Goal: Task Accomplishment & Management: Use online tool/utility

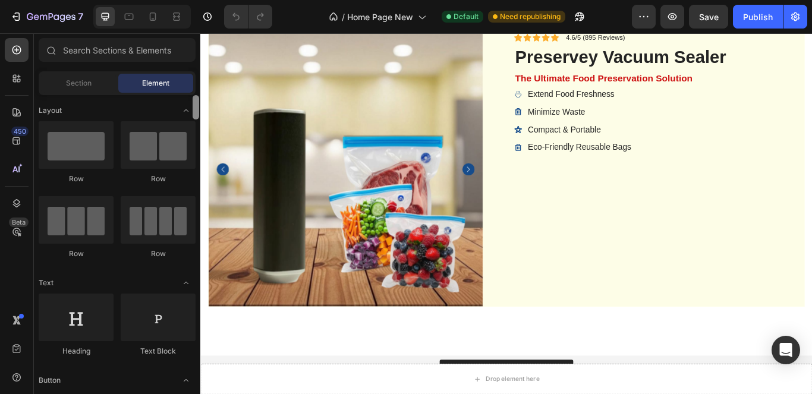
drag, startPoint x: 195, startPoint y: 109, endPoint x: 402, endPoint y: -61, distance: 267.6
click at [402, 0] on html "7 / Home Page New Default Need republishing Preview Save Publish 450 Beta Secti…" at bounding box center [406, 0] width 812 height 0
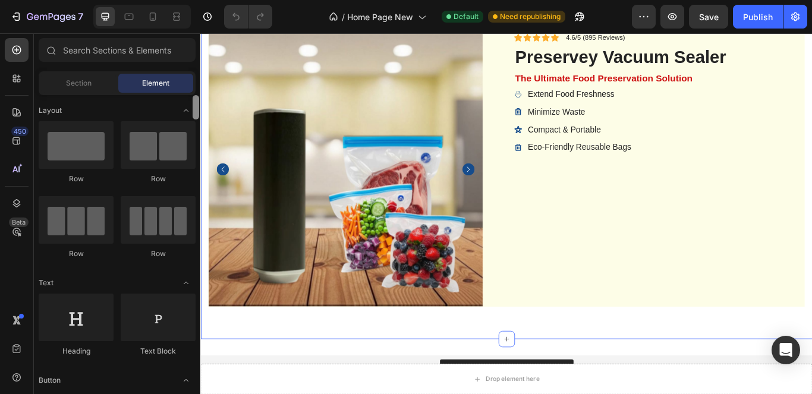
drag, startPoint x: 396, startPoint y: 143, endPoint x: 201, endPoint y: 142, distance: 195.5
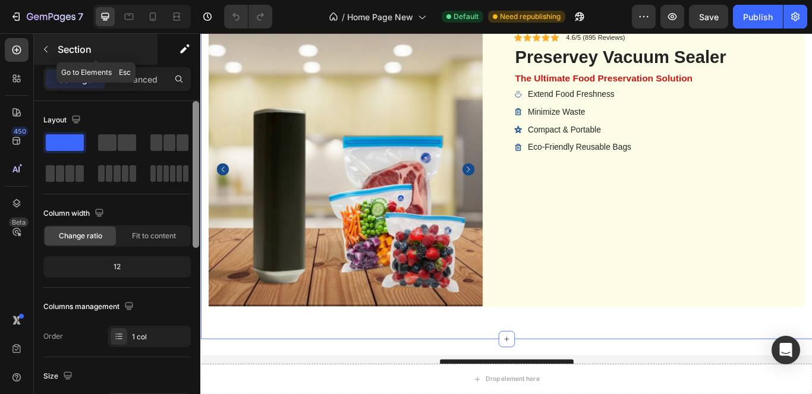
click at [48, 45] on icon "button" at bounding box center [46, 50] width 10 height 10
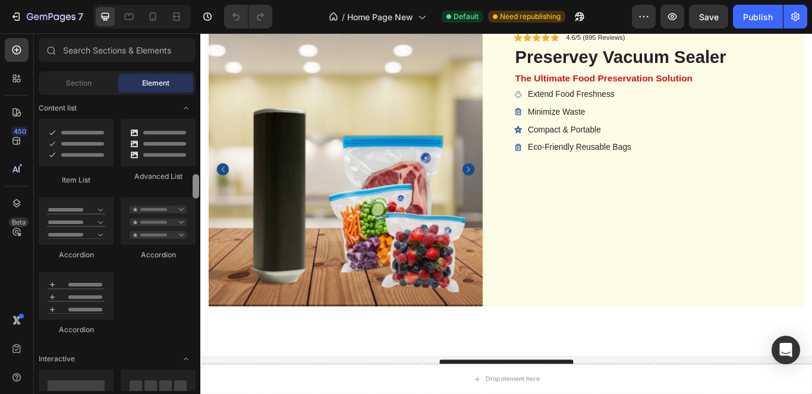
scroll to position [953, 0]
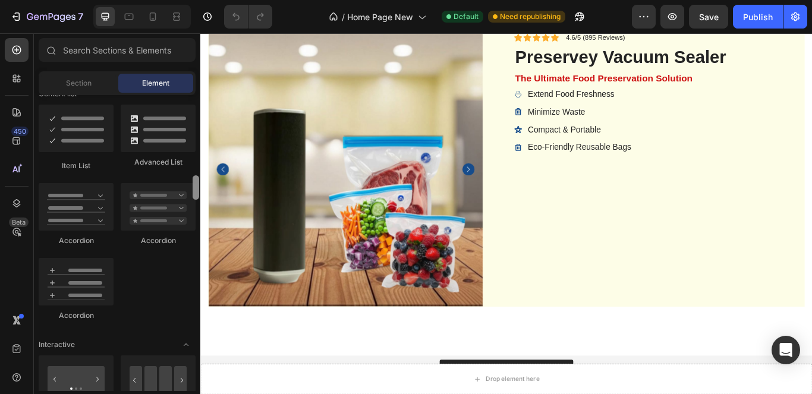
drag, startPoint x: 198, startPoint y: 135, endPoint x: 190, endPoint y: 190, distance: 55.9
click at [190, 190] on div "Layout Row Row Row Row Text Heading Text Block Button Button Button Media Image…" at bounding box center [117, 243] width 166 height 296
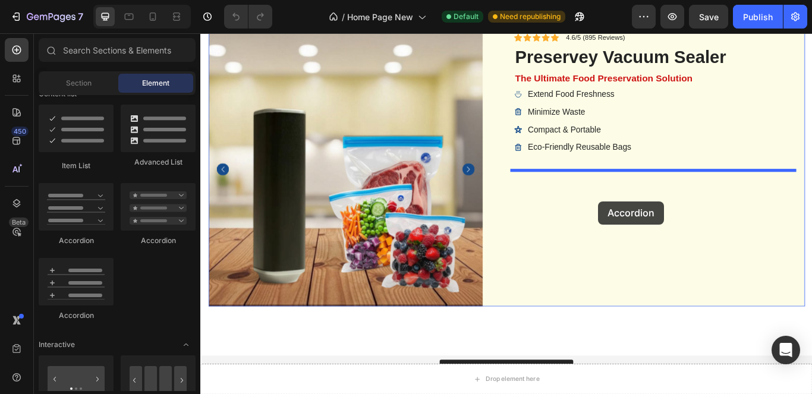
drag, startPoint x: 294, startPoint y: 236, endPoint x: 801, endPoint y: 63, distance: 536.0
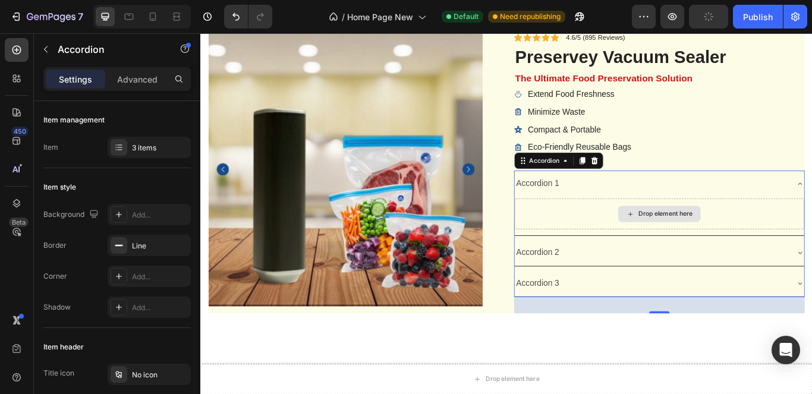
click at [794, 242] on div "Drop element here" at bounding box center [734, 244] width 337 height 36
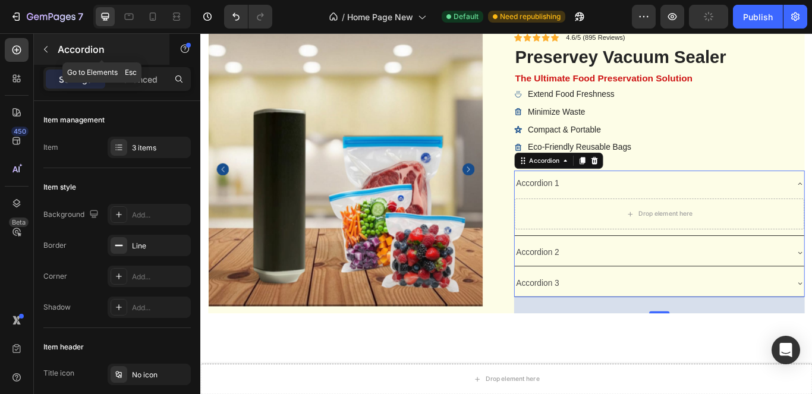
click at [48, 51] on icon "button" at bounding box center [46, 50] width 10 height 10
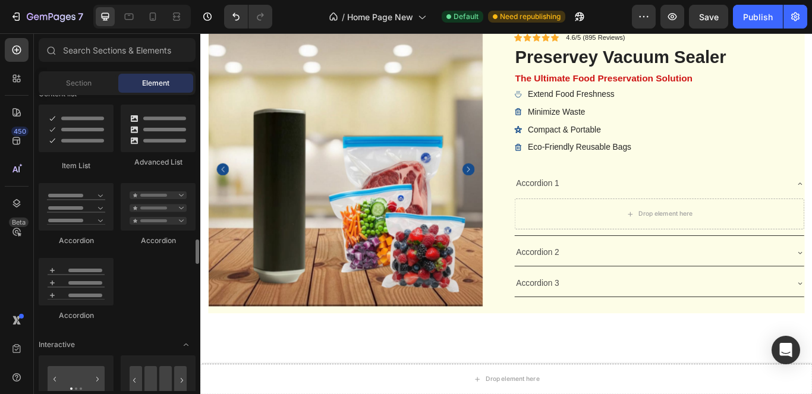
scroll to position [1012, 0]
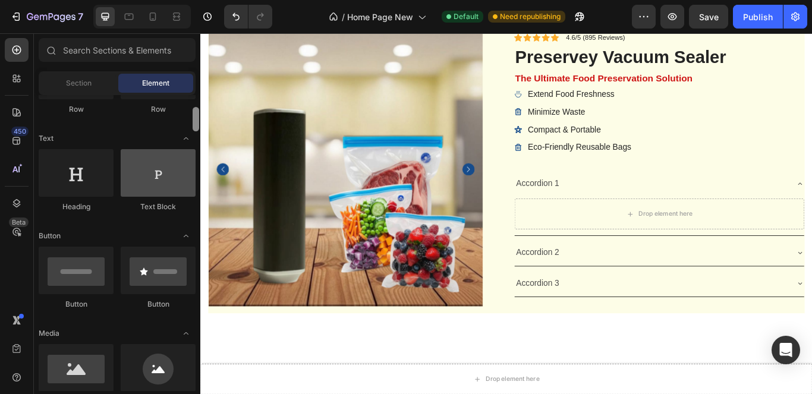
drag, startPoint x: 197, startPoint y: 191, endPoint x: 179, endPoint y: 157, distance: 37.7
click at [193, 117] on div at bounding box center [196, 119] width 7 height 24
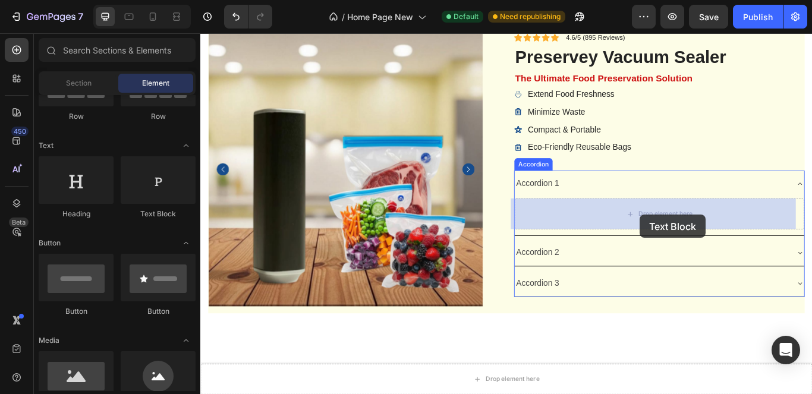
drag, startPoint x: 371, startPoint y: 213, endPoint x: 714, endPoint y: 244, distance: 344.8
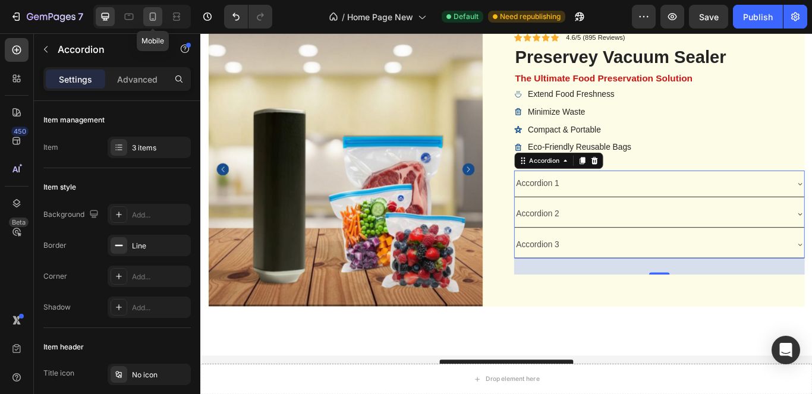
click at [152, 19] on icon at bounding box center [153, 18] width 3 height 1
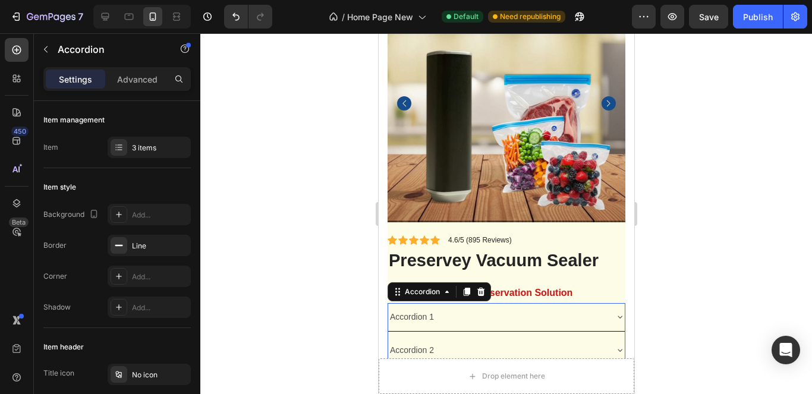
scroll to position [3836, 0]
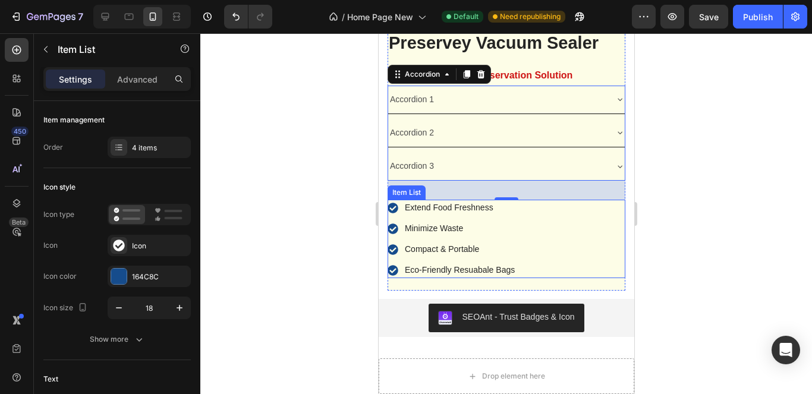
click at [556, 214] on div "Extend Food Freshness Minimize Waste Compact & Portable Eco-Friendly Resuabale …" at bounding box center [506, 239] width 238 height 78
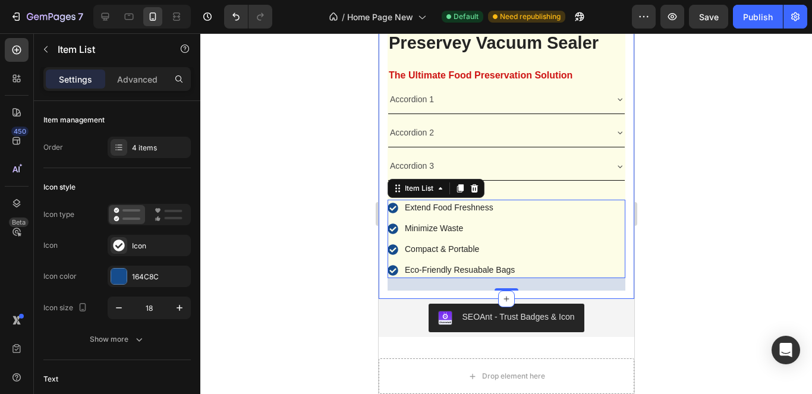
click at [617, 100] on div "Product Images Icon Icon Icon Icon Icon Icon List 4.6/5 (895 Reviews) Text Bloc…" at bounding box center [505, 33] width 255 height 532
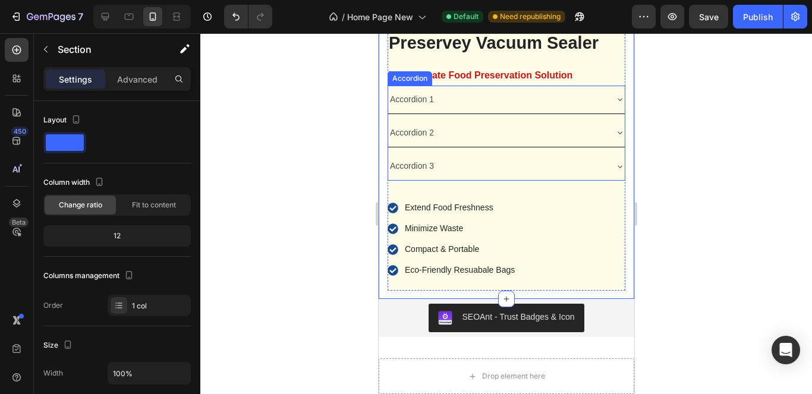
click at [479, 119] on div "Accordion 2" at bounding box center [505, 133] width 236 height 28
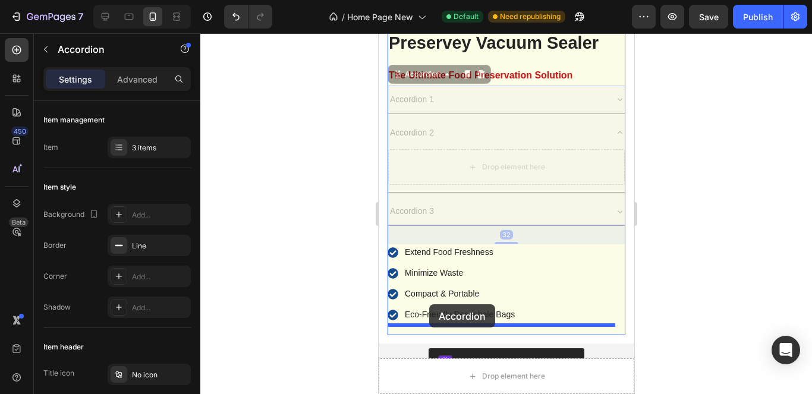
drag, startPoint x: 426, startPoint y: 203, endPoint x: 570, endPoint y: 289, distance: 167.6
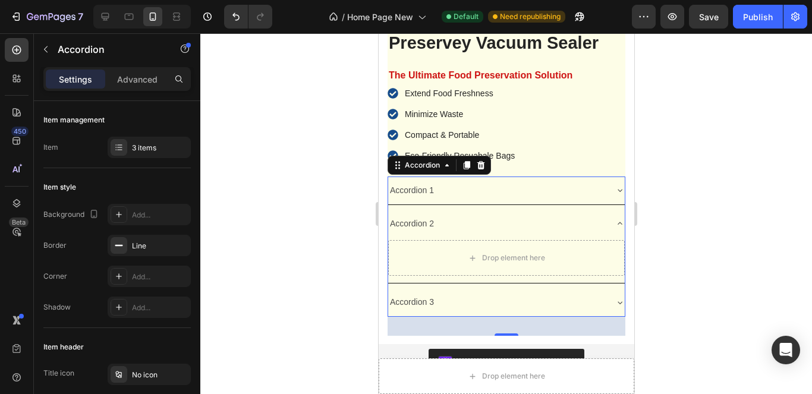
click at [614, 219] on icon at bounding box center [619, 224] width 10 height 10
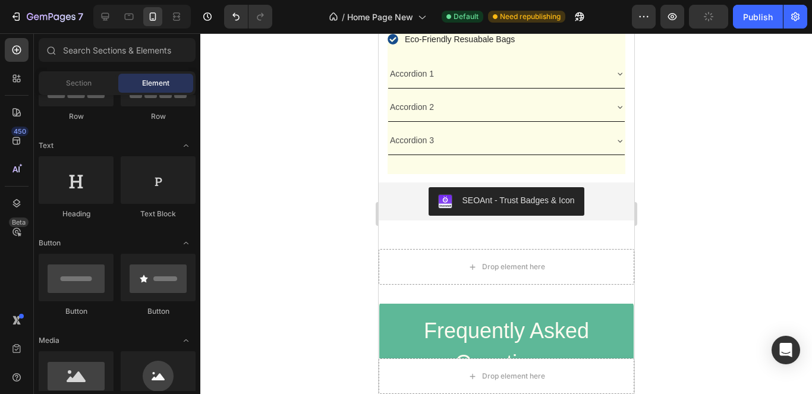
scroll to position [3763, 0]
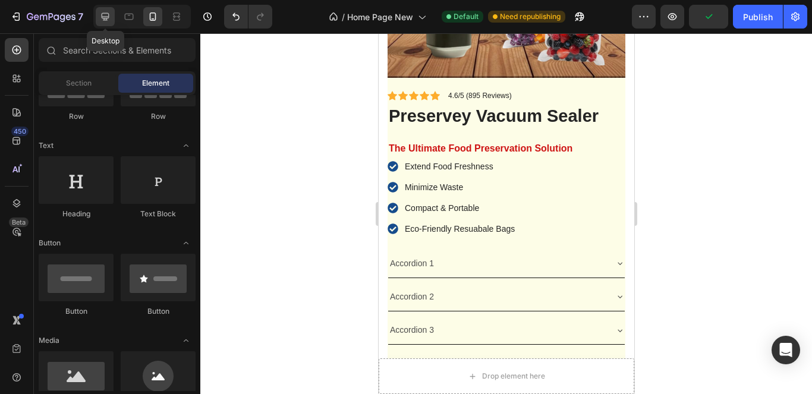
click at [103, 13] on icon at bounding box center [106, 17] width 8 height 8
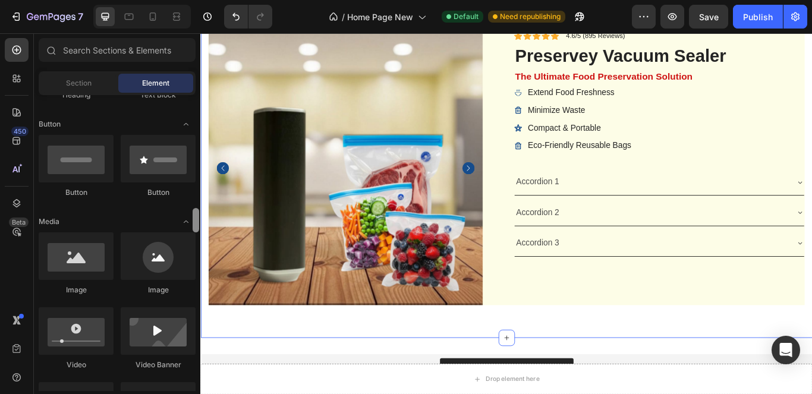
scroll to position [340, 0]
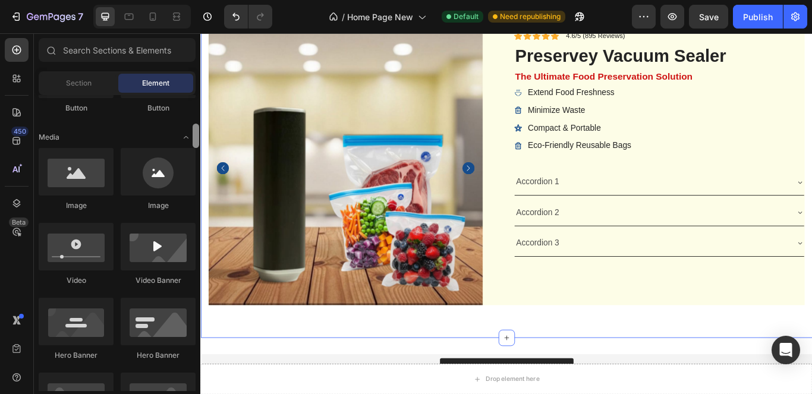
drag, startPoint x: 202, startPoint y: 202, endPoint x: 206, endPoint y: 181, distance: 21.7
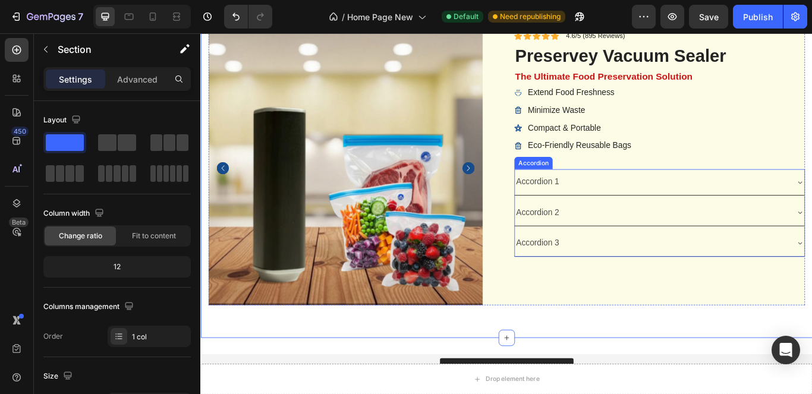
click at [610, 206] on div "Accordion 1" at bounding box center [593, 206] width 54 height 21
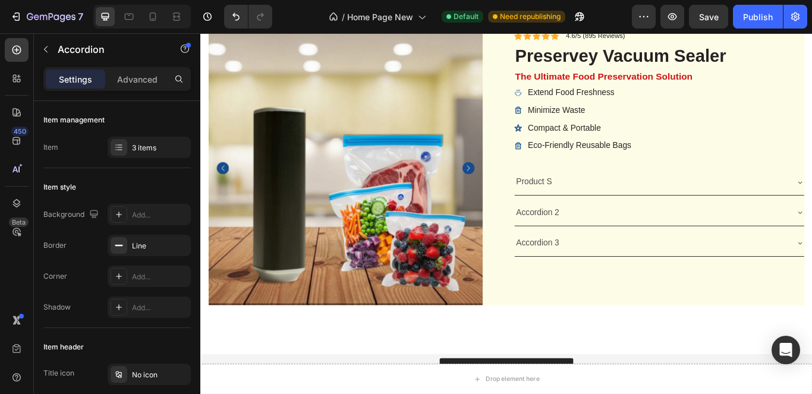
scroll to position [3618, 0]
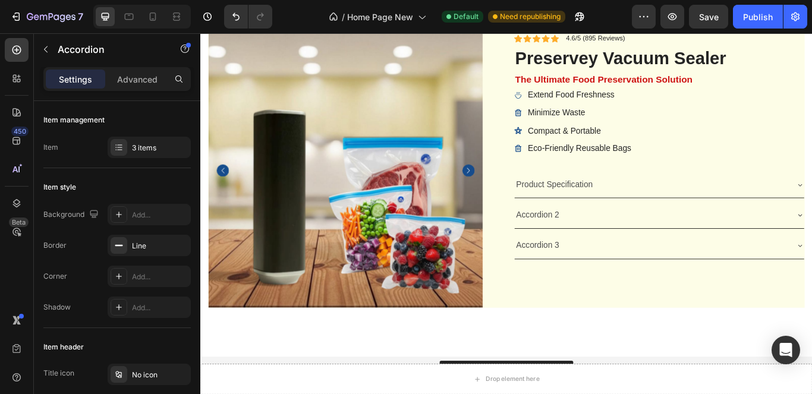
click at [608, 246] on p "Accordion 2" at bounding box center [593, 244] width 51 height 17
click at [609, 246] on p "Accordion 2" at bounding box center [593, 244] width 51 height 17
click at [626, 278] on div "Accordion 3" at bounding box center [725, 280] width 318 height 21
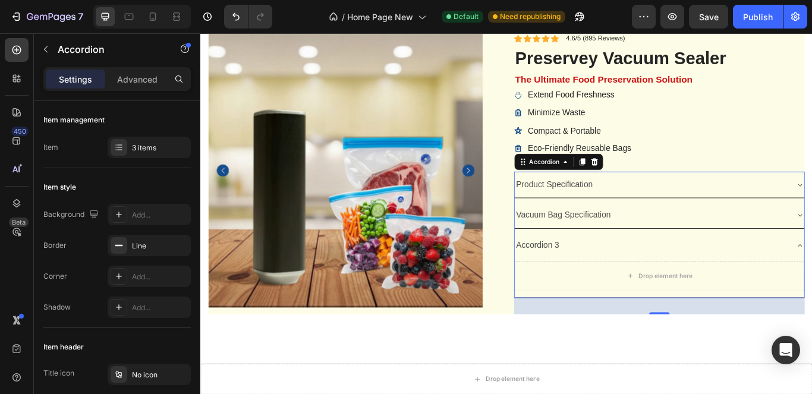
click at [609, 278] on p "Accordion 3" at bounding box center [593, 280] width 51 height 17
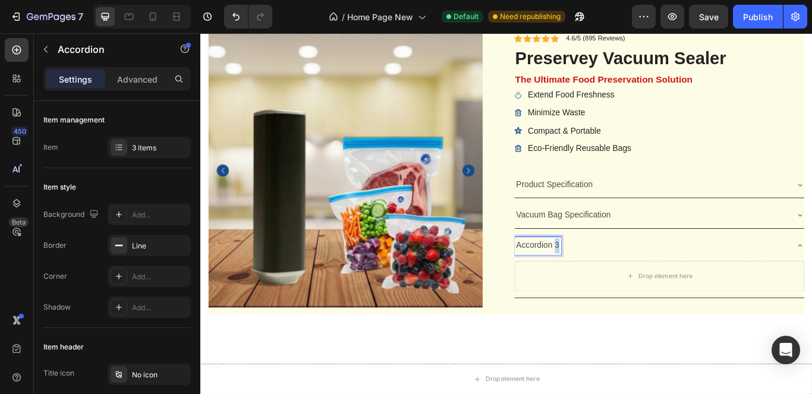
click at [609, 278] on p "Accordion 3" at bounding box center [593, 280] width 51 height 17
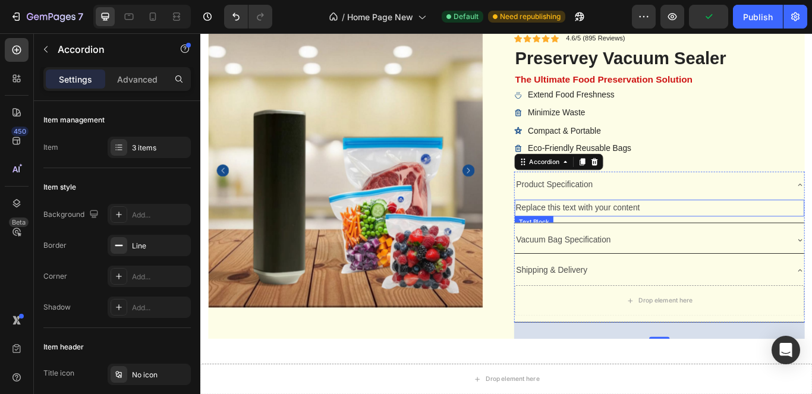
click at [657, 239] on div "Replace this text with your content" at bounding box center [734, 237] width 337 height 20
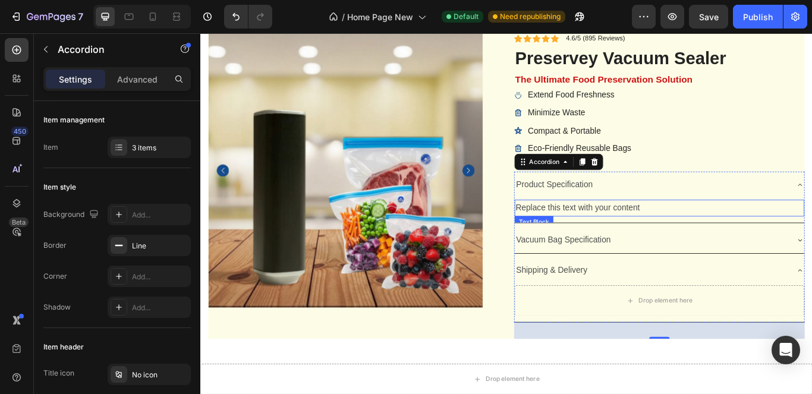
click at [774, 232] on div "Replace this text with your content" at bounding box center [734, 237] width 337 height 20
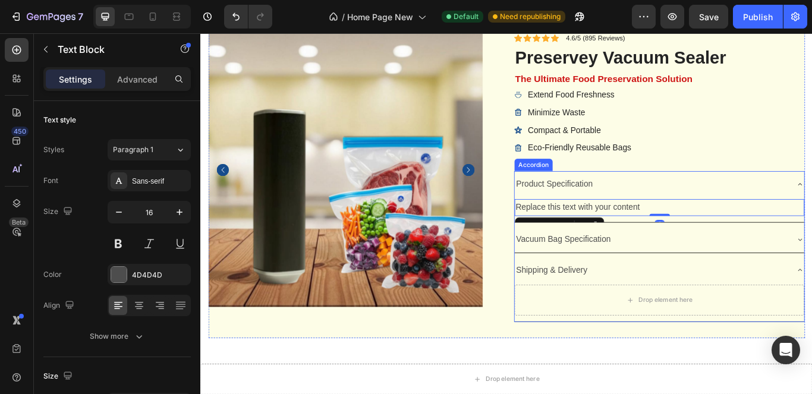
scroll to position [3677, 0]
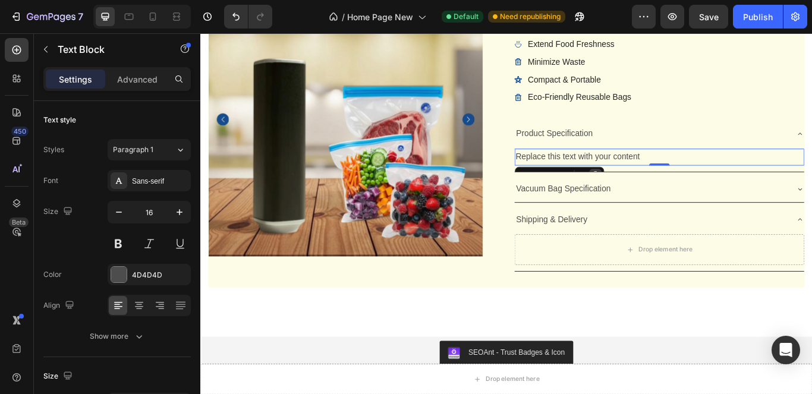
click at [656, 194] on icon at bounding box center [660, 199] width 10 height 10
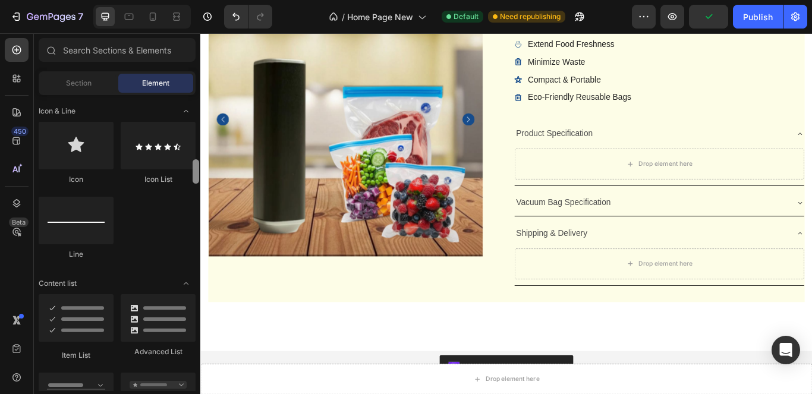
scroll to position [827, 0]
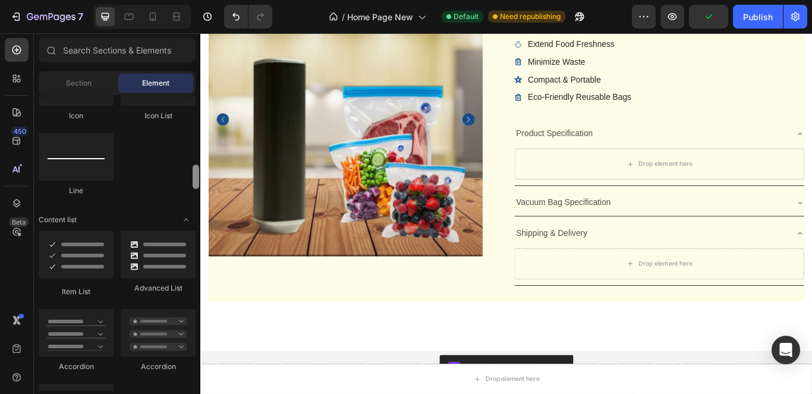
drag, startPoint x: 195, startPoint y: 191, endPoint x: 194, endPoint y: 179, distance: 12.6
click at [194, 179] on div at bounding box center [196, 177] width 7 height 24
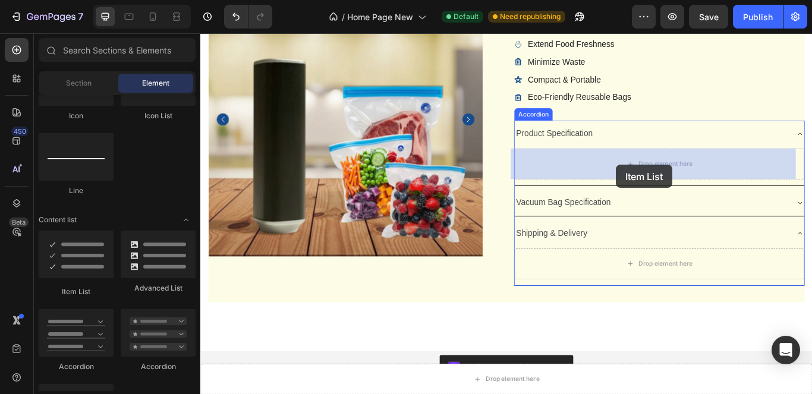
drag, startPoint x: 647, startPoint y: 239, endPoint x: 684, endPoint y: 187, distance: 64.8
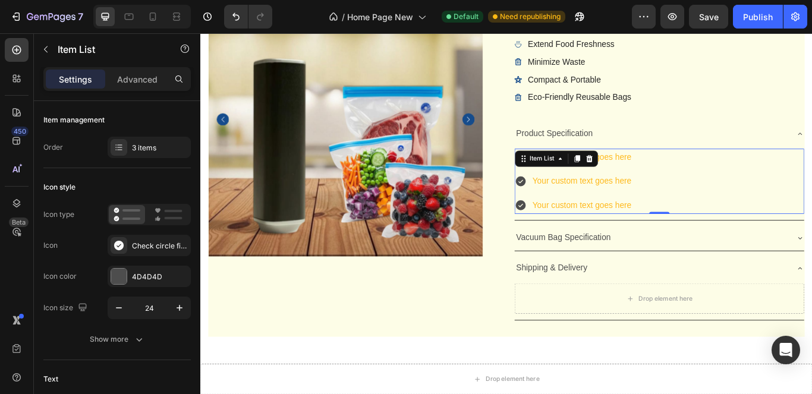
click at [710, 181] on div "Your custom text goes here Your custom text goes here Your custom text goes here" at bounding box center [734, 206] width 337 height 76
click at [697, 176] on div "Your custom text goes here" at bounding box center [644, 178] width 119 height 21
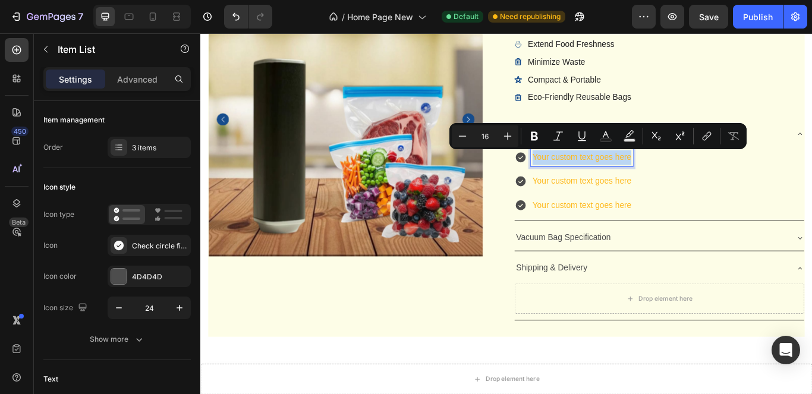
drag, startPoint x: 697, startPoint y: 176, endPoint x: 582, endPoint y: 173, distance: 115.3
click at [587, 173] on p "Your custom text goes here" at bounding box center [644, 177] width 115 height 17
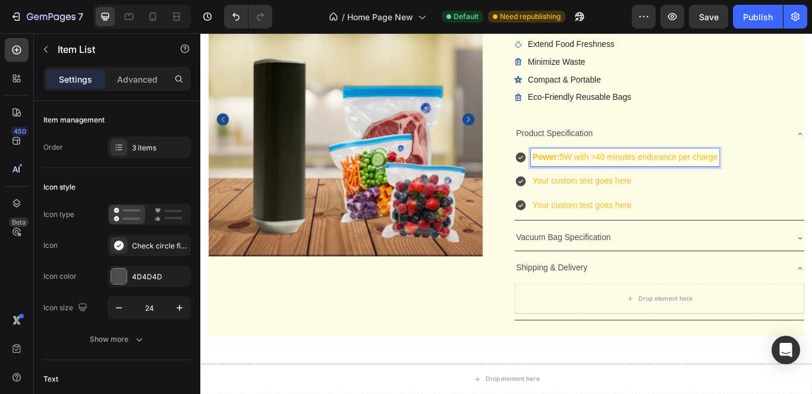
click at [665, 204] on p "Your custom text goes here" at bounding box center [695, 205] width 216 height 17
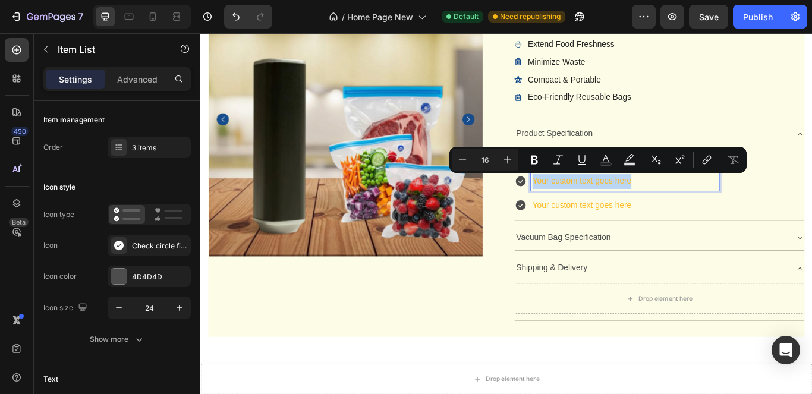
drag, startPoint x: 706, startPoint y: 209, endPoint x: 584, endPoint y: 206, distance: 122.4
click at [587, 206] on p "Your custom text goes here" at bounding box center [695, 205] width 216 height 17
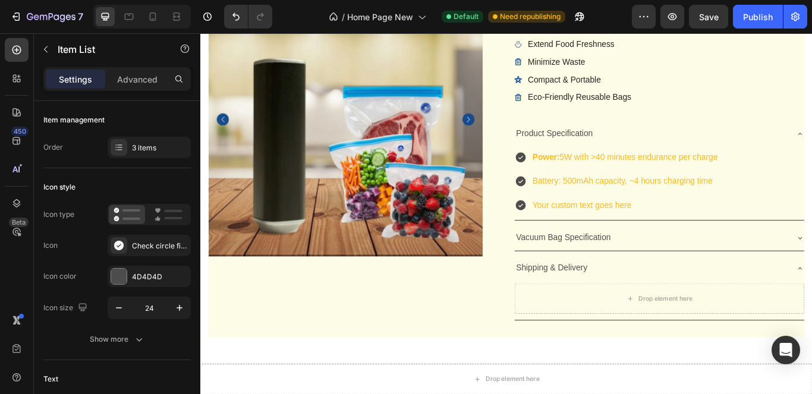
click at [811, 199] on div "Power: 5W with >40 minutes endurance per charge Battery: 500mAh capacity, ~4 ho…" at bounding box center [734, 206] width 337 height 76
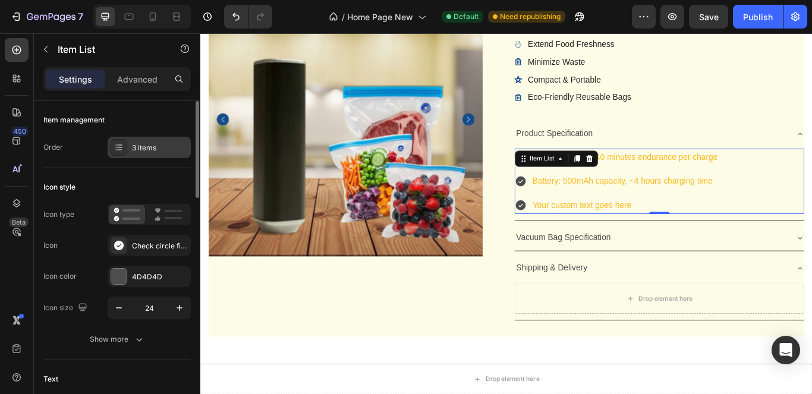
click at [168, 149] on div "3 items" at bounding box center [160, 148] width 56 height 11
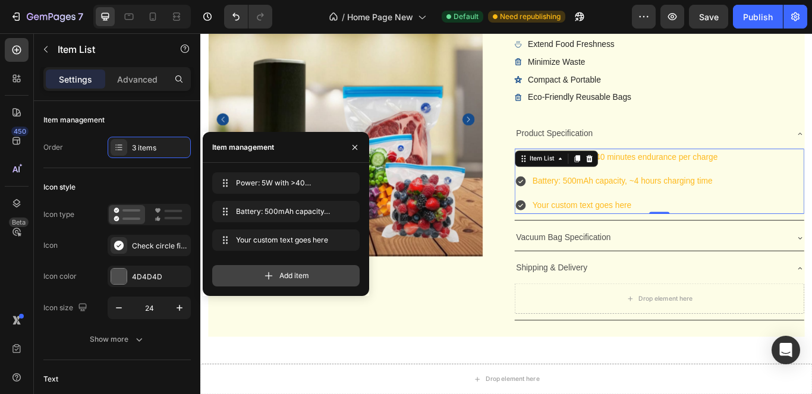
drag, startPoint x: 277, startPoint y: 277, endPoint x: 466, endPoint y: 216, distance: 198.2
click at [277, 277] on div "Add item" at bounding box center [285, 275] width 147 height 21
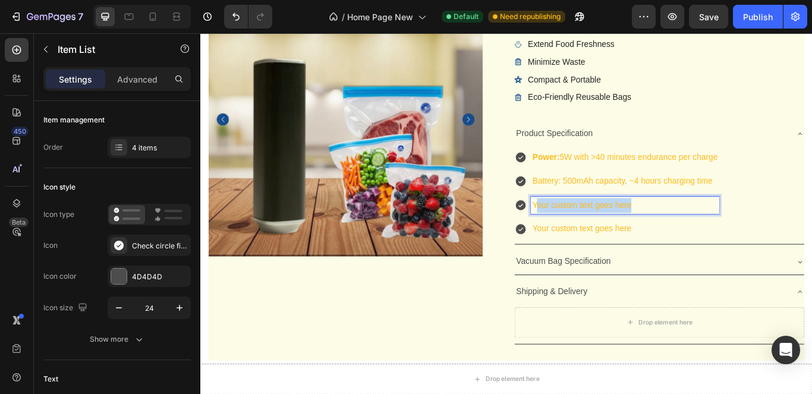
drag, startPoint x: 717, startPoint y: 232, endPoint x: 585, endPoint y: 226, distance: 131.4
click at [585, 225] on div "Your custom text goes here" at bounding box center [694, 233] width 219 height 21
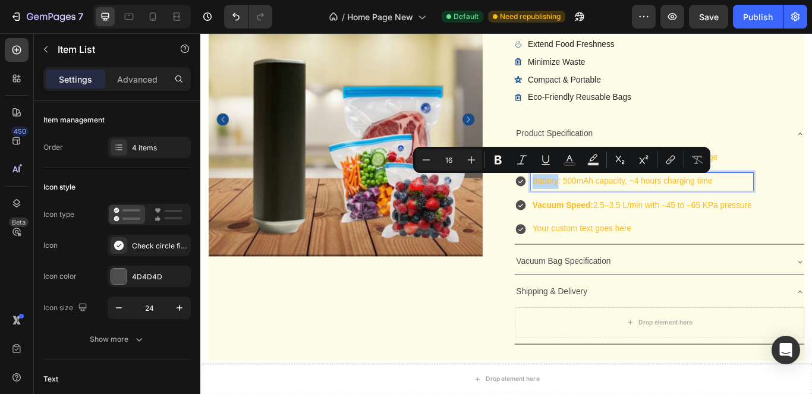
drag, startPoint x: 612, startPoint y: 203, endPoint x: 577, endPoint y: 203, distance: 35.1
click at [577, 203] on div "Battery: 500mAh capacity, ~4 hours charging time" at bounding box center [705, 205] width 278 height 21
click at [668, 256] on p "Your custom text goes here" at bounding box center [714, 261] width 255 height 17
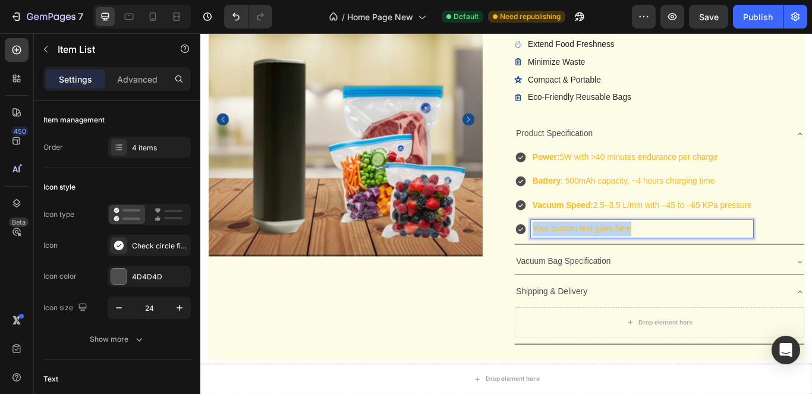
drag, startPoint x: 705, startPoint y: 262, endPoint x: 575, endPoint y: 270, distance: 130.9
click at [575, 270] on div "Your custom text goes here" at bounding box center [705, 261] width 278 height 21
click at [789, 264] on p "Charging Time: ~4 hours for a full charge" at bounding box center [714, 261] width 255 height 17
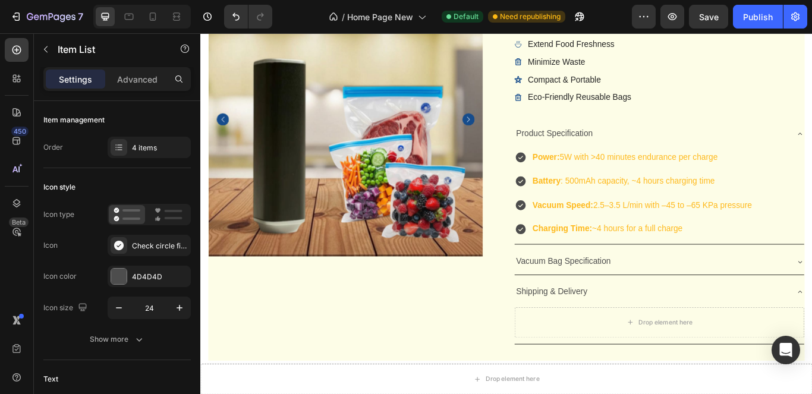
click at [811, 228] on div "Power: 5W with >40 minutes endurance per charge Battery : 500mAh capacity, ~4 h…" at bounding box center [734, 220] width 337 height 104
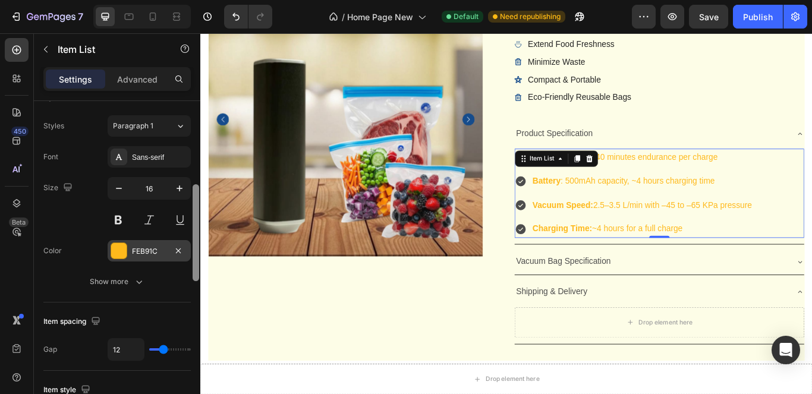
drag, startPoint x: 196, startPoint y: 176, endPoint x: 187, endPoint y: 254, distance: 78.4
click at [193, 260] on div at bounding box center [196, 232] width 7 height 97
click at [178, 247] on button "button" at bounding box center [178, 252] width 14 height 14
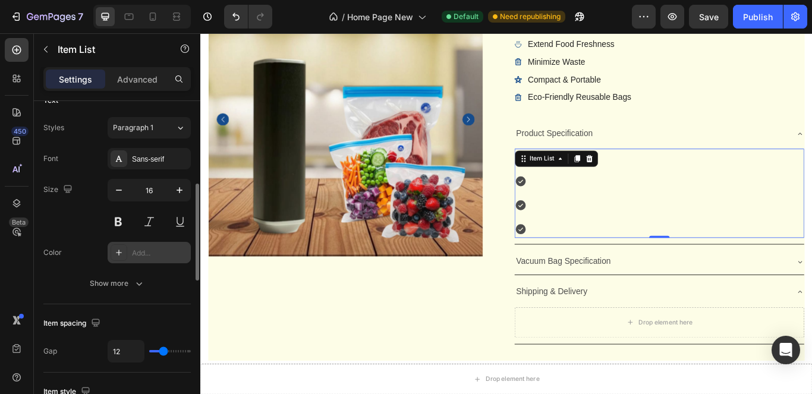
click at [161, 251] on div "Add..." at bounding box center [160, 253] width 56 height 11
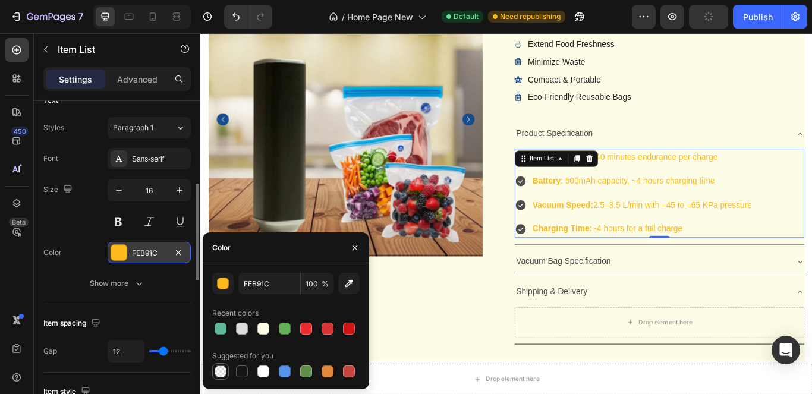
click at [218, 370] on div at bounding box center [220, 371] width 12 height 12
type input "000000"
type input "0"
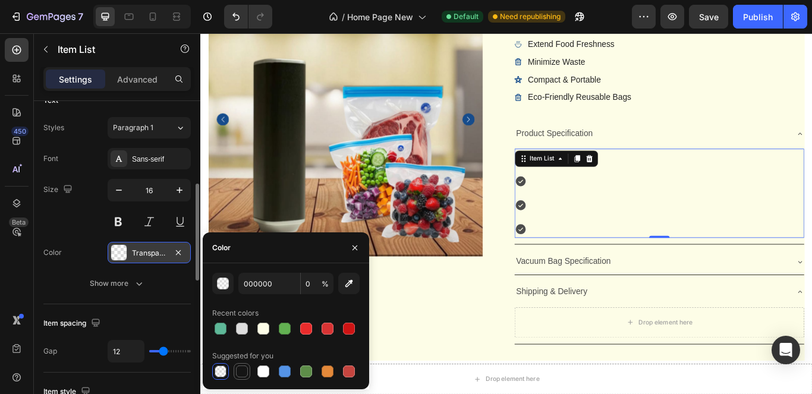
click at [242, 373] on div at bounding box center [242, 371] width 12 height 12
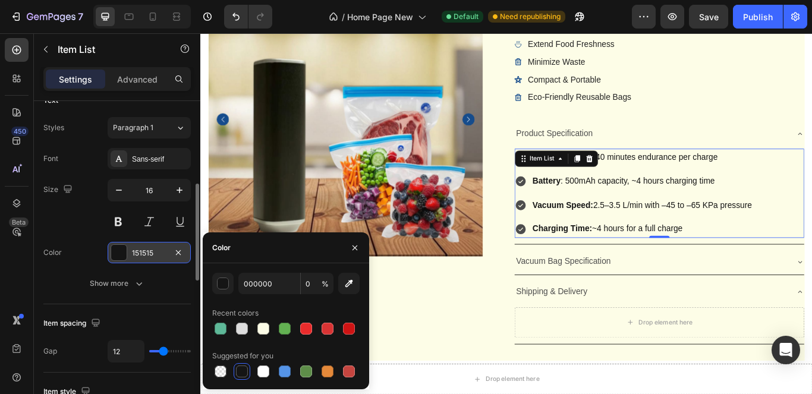
type input "151515"
type input "100"
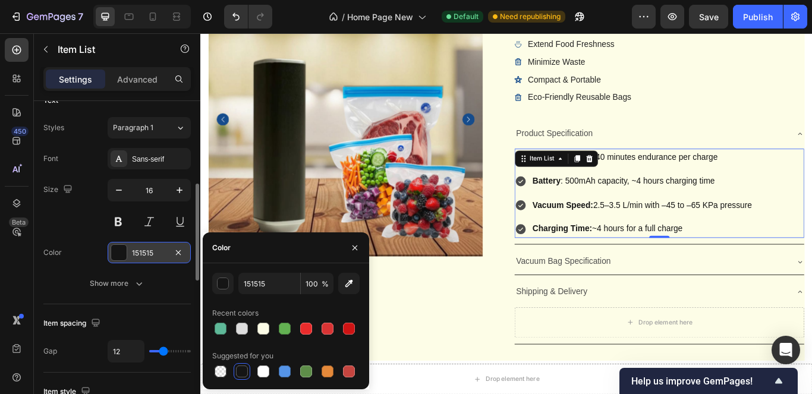
click at [811, 185] on div "Power: 5W with >40 minutes endurance per charge Battery : 500mAh capacity, ~4 h…" at bounding box center [734, 220] width 337 height 104
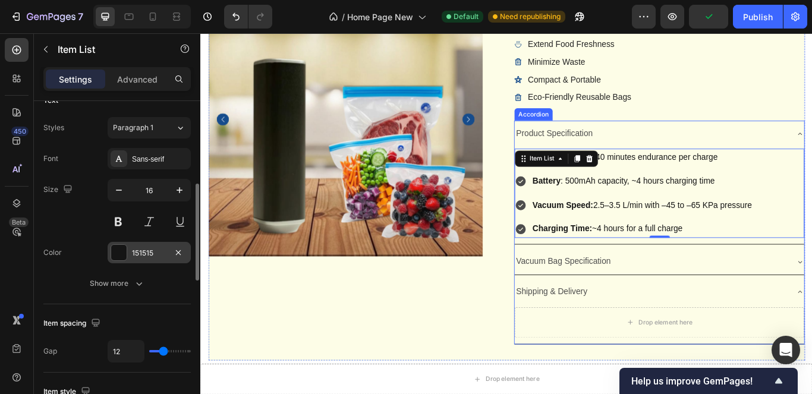
click at [637, 132] on div "Icon Icon Icon Icon Icon Icon List 4.6/5 (895 Reviews) Text Block Row preservey…" at bounding box center [735, 194] width 339 height 441
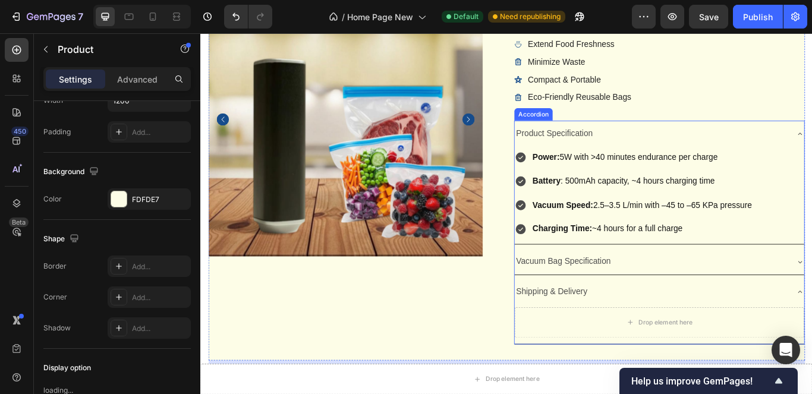
scroll to position [0, 0]
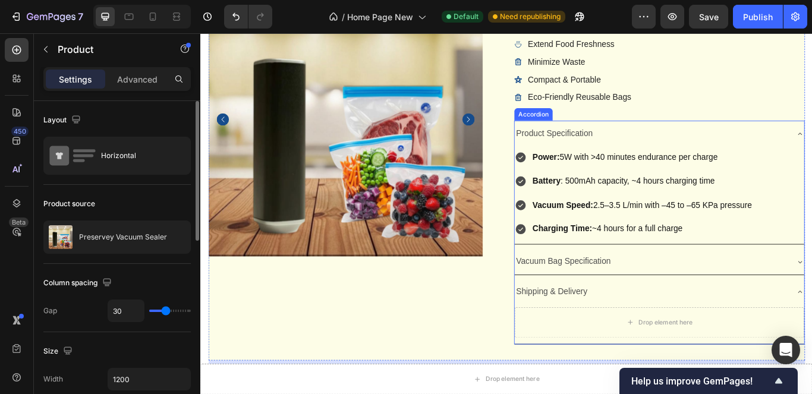
drag, startPoint x: 654, startPoint y: 147, endPoint x: 882, endPoint y: 146, distance: 228.2
click at [654, 146] on div "Product Specification" at bounding box center [725, 150] width 318 height 21
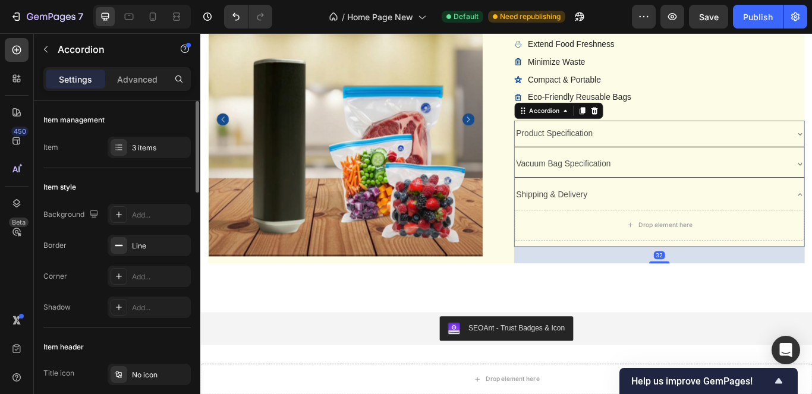
click at [658, 150] on div "Product Specification" at bounding box center [725, 150] width 318 height 21
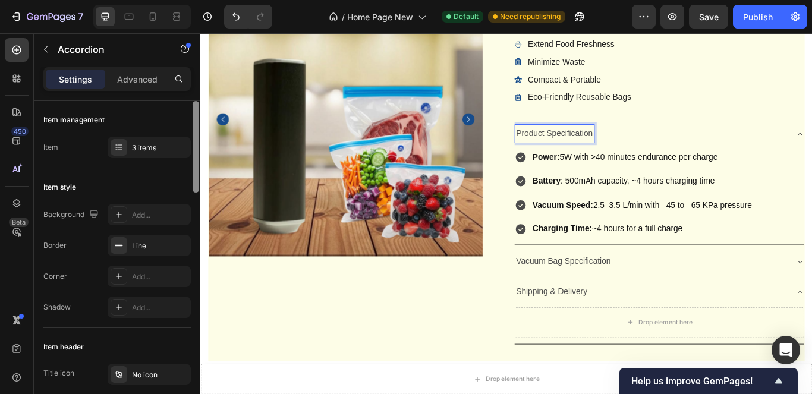
drag, startPoint x: 194, startPoint y: 206, endPoint x: 192, endPoint y: 166, distance: 39.3
click at [192, 166] on div at bounding box center [195, 264] width 9 height 327
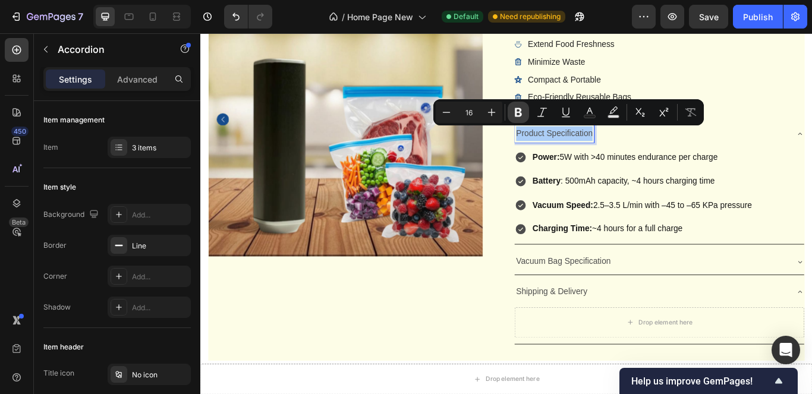
click at [516, 111] on icon "Editor contextual toolbar" at bounding box center [518, 112] width 7 height 9
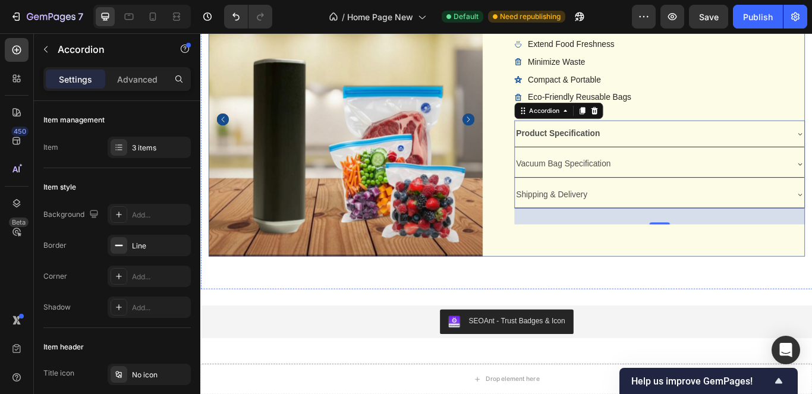
drag, startPoint x: 861, startPoint y: 125, endPoint x: 615, endPoint y: 134, distance: 246.1
click at [811, 125] on div "Icon Icon Icon Icon Icon Icon List 4.6/5 (895 Reviews) Text Block Row preservey…" at bounding box center [735, 134] width 339 height 320
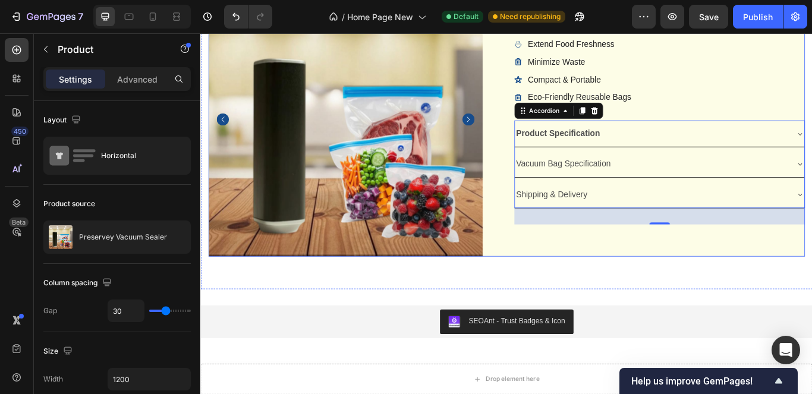
click at [536, 176] on div "Product Images" at bounding box center [378, 134] width 339 height 320
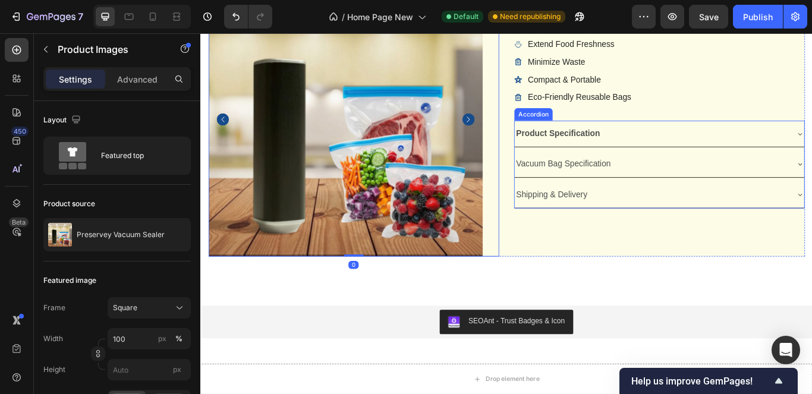
drag, startPoint x: 377, startPoint y: 226, endPoint x: 674, endPoint y: 196, distance: 298.6
click at [728, 148] on div "Product Specification" at bounding box center [725, 150] width 318 height 21
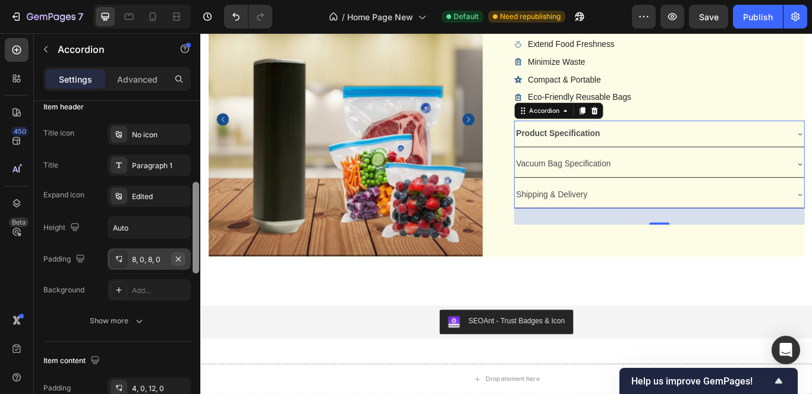
scroll to position [267, 0]
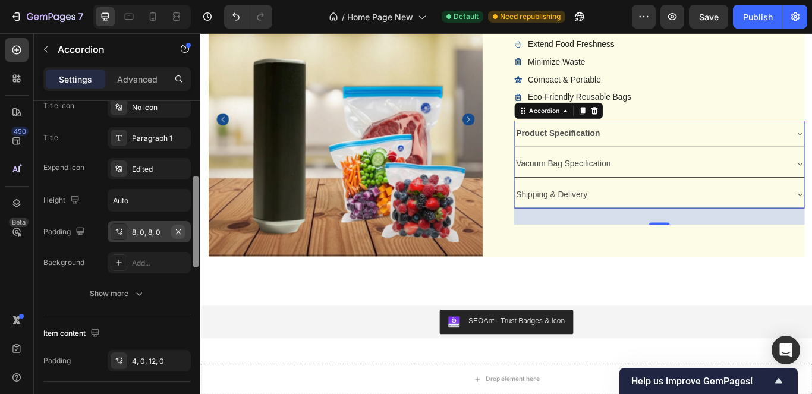
drag, startPoint x: 196, startPoint y: 177, endPoint x: 185, endPoint y: 253, distance: 76.3
click at [185, 253] on div "Item management Item 3 items Item style Background Add... Border Line Corner Ad…" at bounding box center [117, 264] width 166 height 327
click at [166, 237] on div "8, 0, 8, 0" at bounding box center [149, 232] width 34 height 11
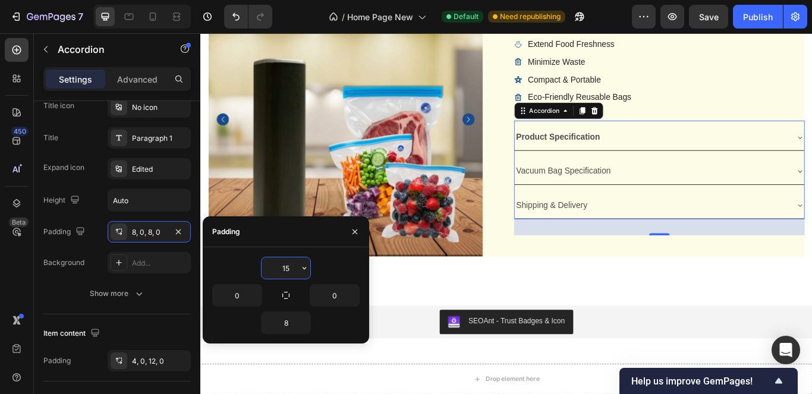
type input "8"
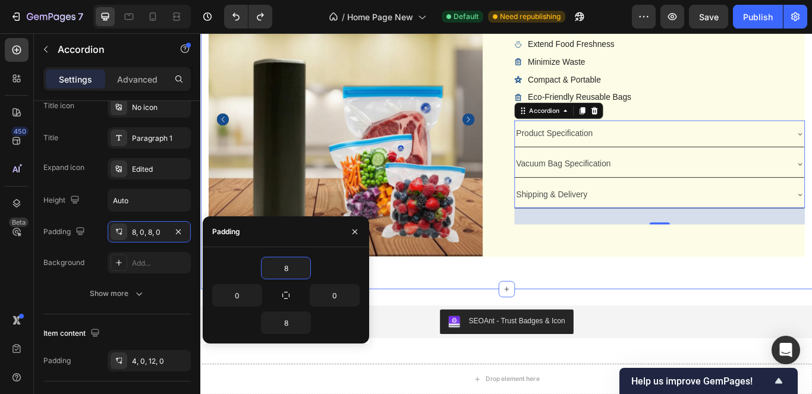
drag, startPoint x: 894, startPoint y: 103, endPoint x: 835, endPoint y: 127, distance: 64.0
click at [811, 103] on div "Product Images Icon Icon Icon Icon Icon Icon List 4.6/5 (895 Reviews) Text Bloc…" at bounding box center [556, 128] width 713 height 405
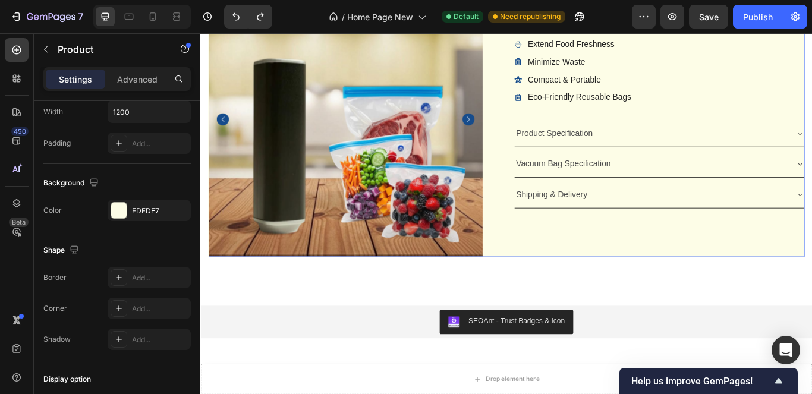
click at [811, 127] on div "Icon Icon Icon Icon Icon Icon List 4.6/5 (895 Reviews) Text Block Row preservey…" at bounding box center [735, 134] width 339 height 320
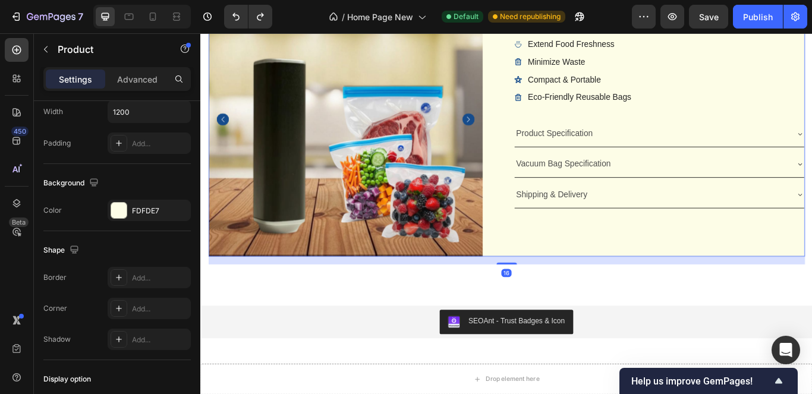
scroll to position [0, 0]
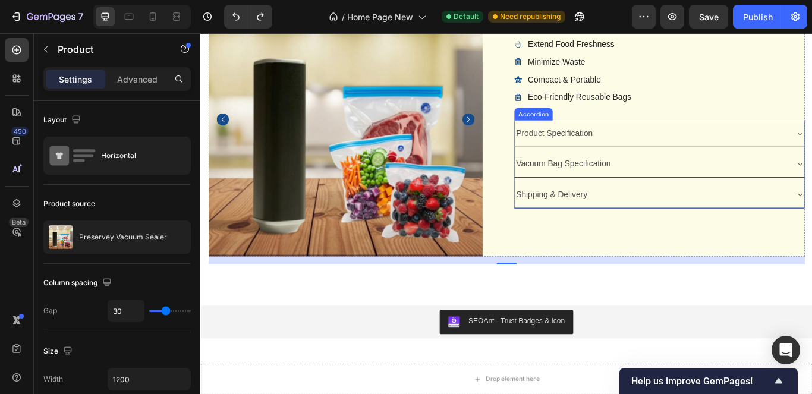
click at [589, 130] on div "Accordion" at bounding box center [588, 127] width 40 height 11
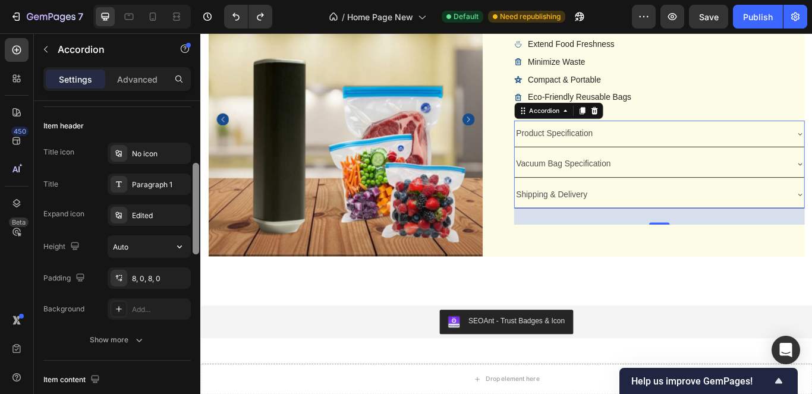
scroll to position [257, 0]
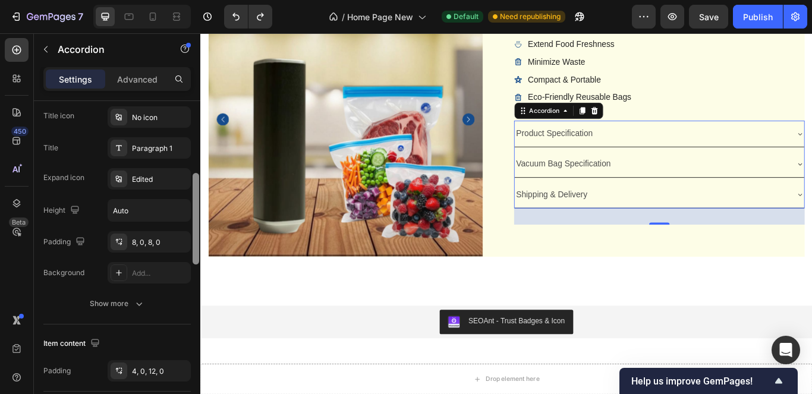
drag, startPoint x: 195, startPoint y: 175, endPoint x: 193, endPoint y: 247, distance: 72.5
click at [193, 247] on div at bounding box center [196, 218] width 7 height 91
click at [162, 241] on div "8, 0, 8, 0" at bounding box center [149, 242] width 34 height 11
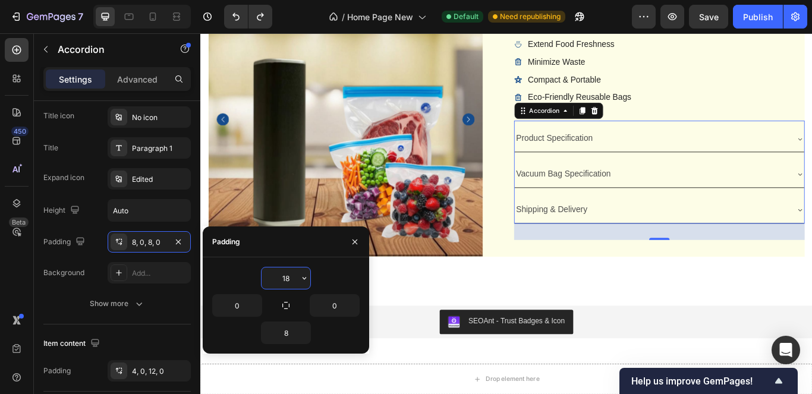
type input "1"
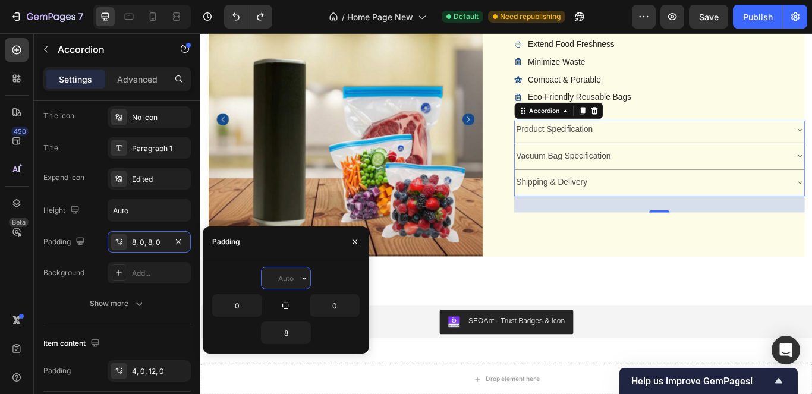
type input "8"
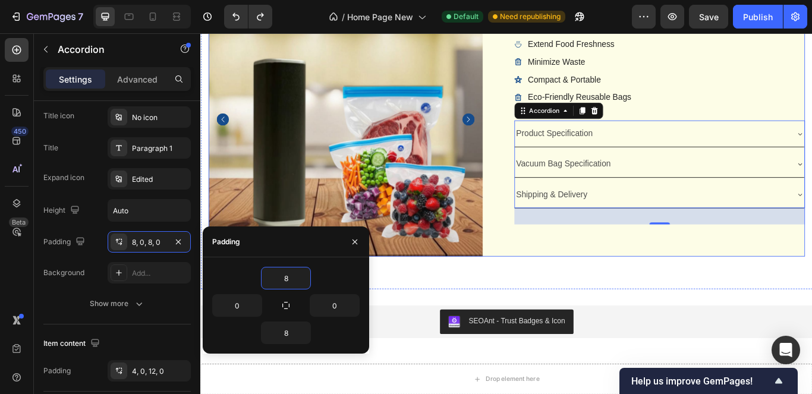
click at [796, 110] on div "Extend Food Freshness Minimize Waste Compact & Portable Eco-Friendly Reusable B…" at bounding box center [735, 77] width 339 height 78
click at [768, 75] on div "Extend Food Freshness Minimize Waste Compact & Portable Eco-Friendly Reusable B…" at bounding box center [735, 77] width 339 height 78
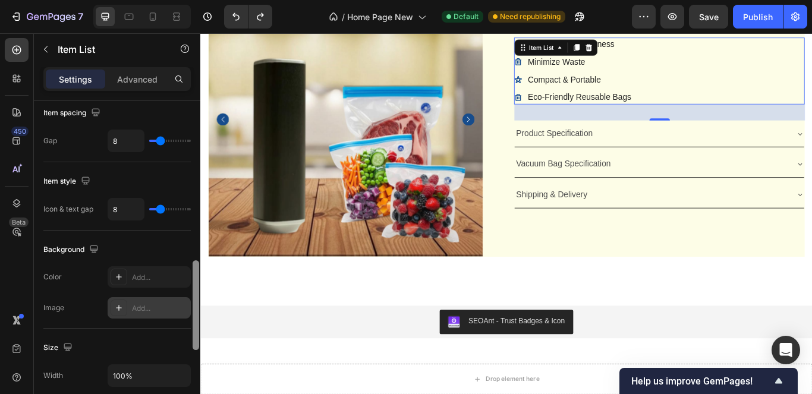
scroll to position [556, 0]
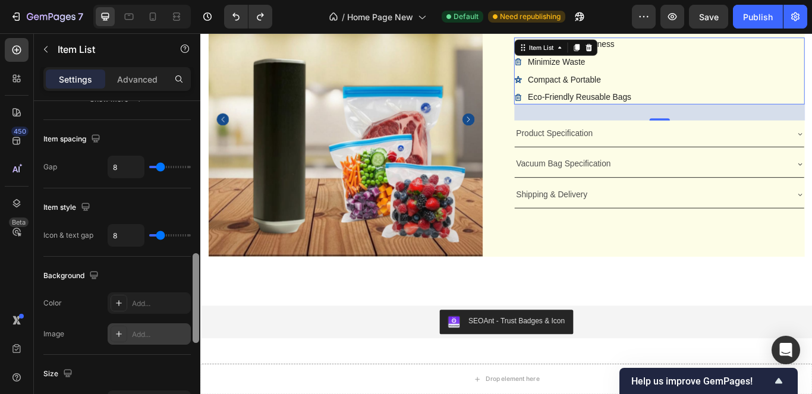
drag, startPoint x: 196, startPoint y: 176, endPoint x: 175, endPoint y: 329, distance: 154.2
click at [175, 329] on div "Item management Order 4 items Icon style Icon type Icon 1 Bowl steam light Icon…" at bounding box center [117, 264] width 166 height 327
type input "5"
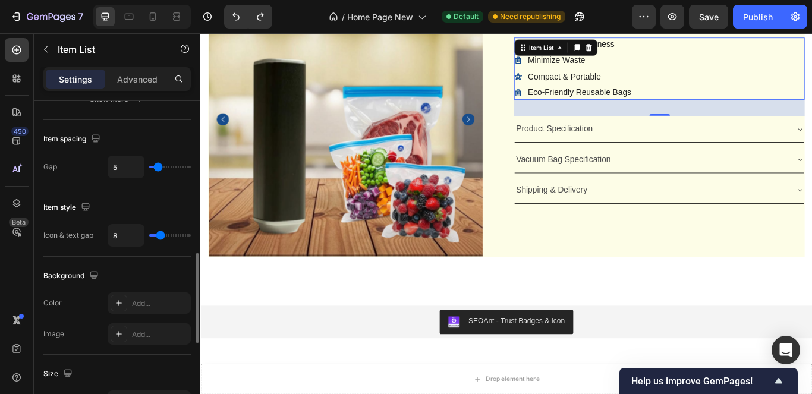
type input "6"
type input "7"
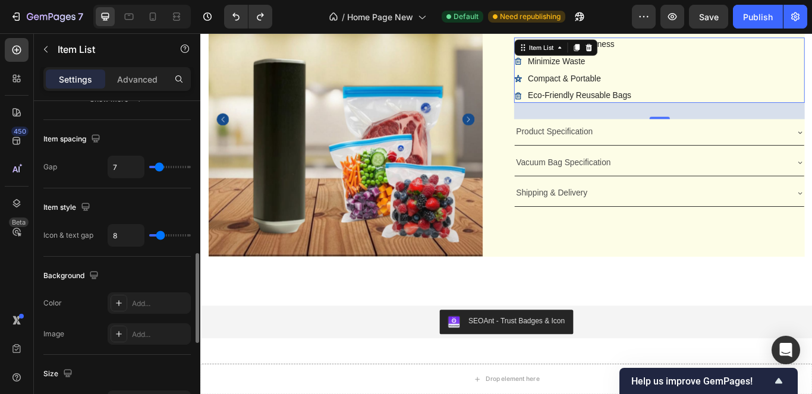
type input "4"
type input "3"
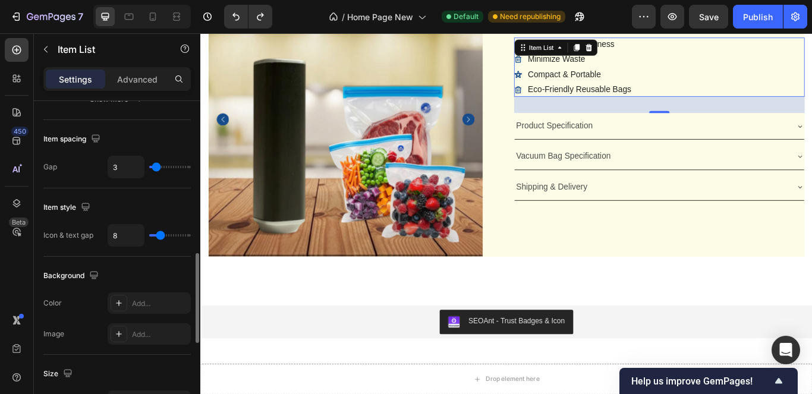
type input "1"
type input "2"
type input "10"
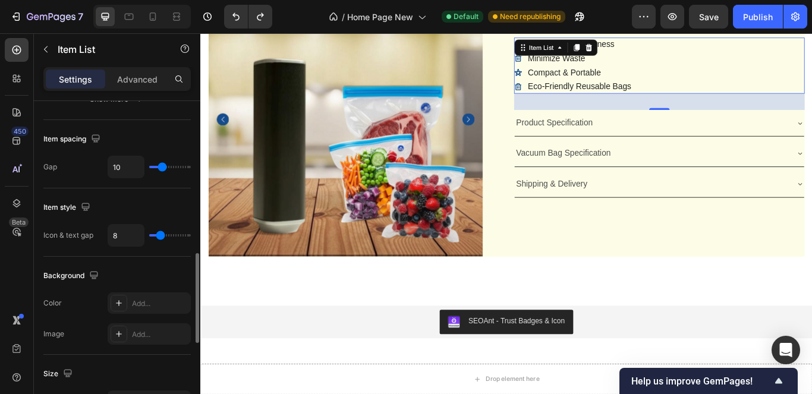
type input "13"
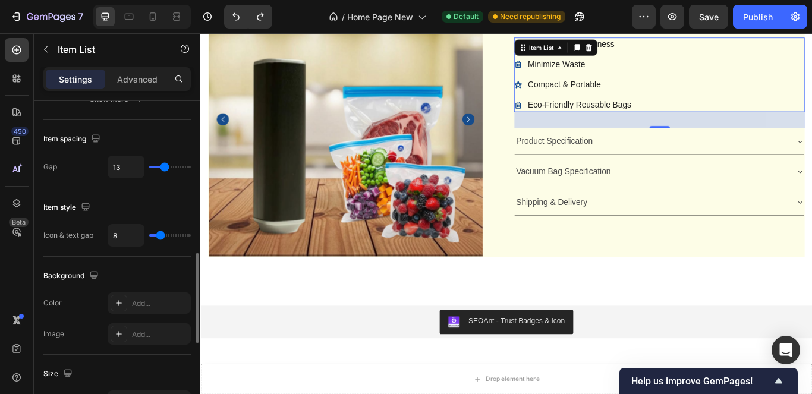
type input "15"
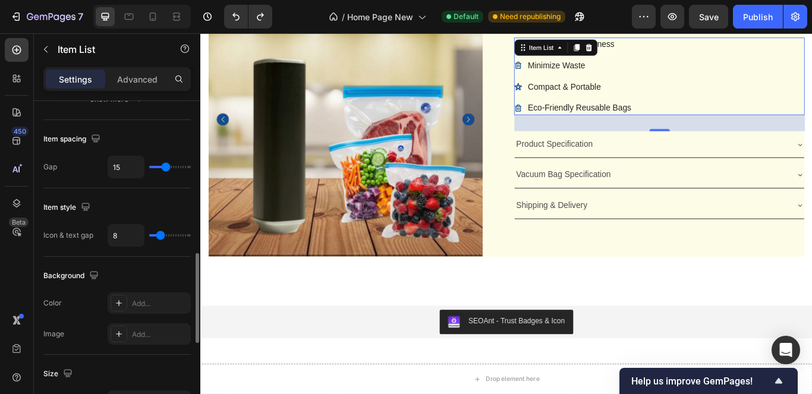
drag, startPoint x: 158, startPoint y: 163, endPoint x: 31, endPoint y: 213, distance: 136.0
type input "15"
click at [166, 166] on input "range" at bounding box center [170, 167] width 42 height 2
type input "19"
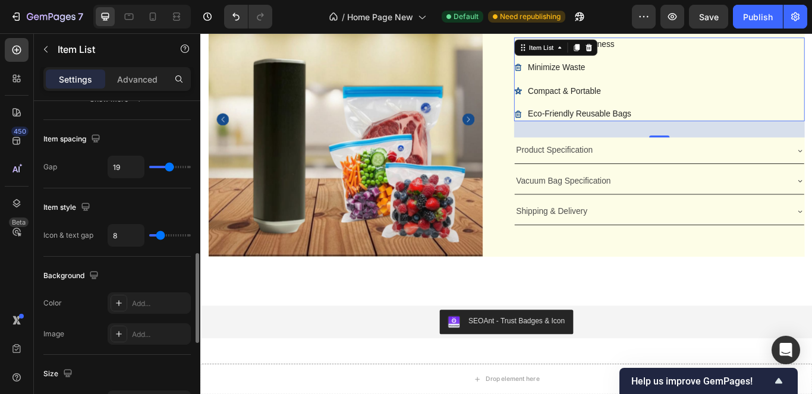
type input "16"
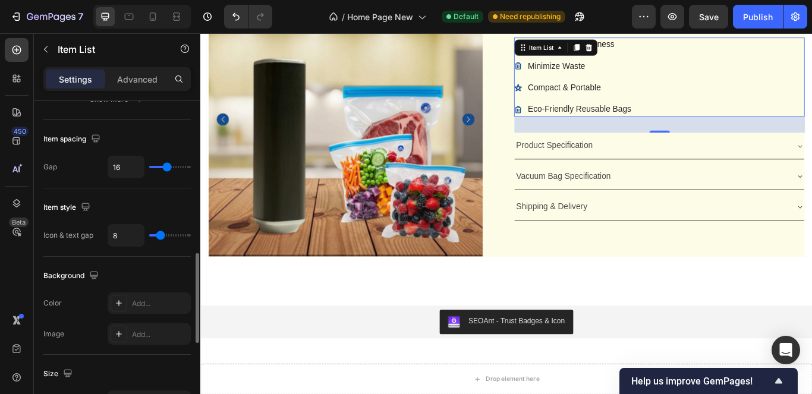
type input "15"
drag, startPoint x: 169, startPoint y: 166, endPoint x: 368, endPoint y: 235, distance: 210.1
click at [166, 166] on input "range" at bounding box center [170, 167] width 42 height 2
click at [572, 267] on div "Icon Icon Icon Icon Icon Icon List 4.6/5 (895 Reviews) Text Block Row preservey…" at bounding box center [735, 134] width 339 height 320
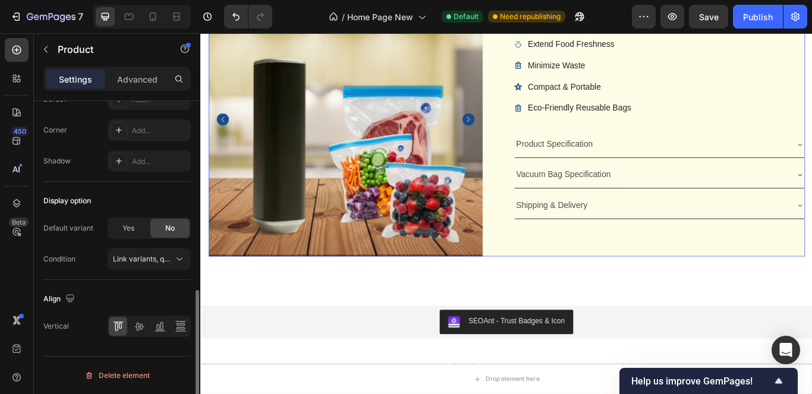
scroll to position [0, 0]
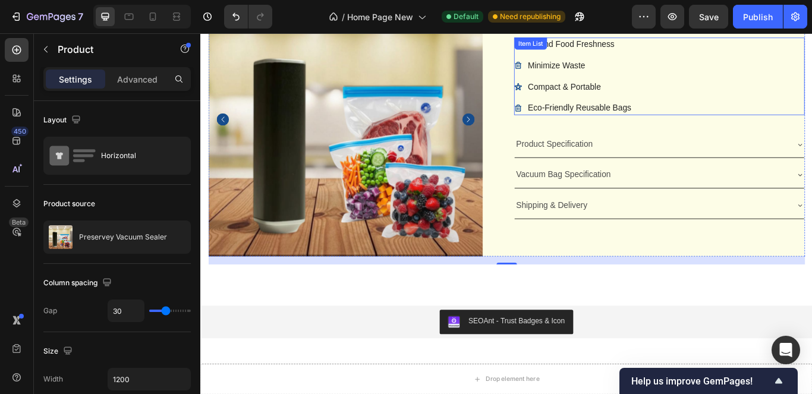
click at [580, 45] on div "Item List" at bounding box center [584, 45] width 33 height 11
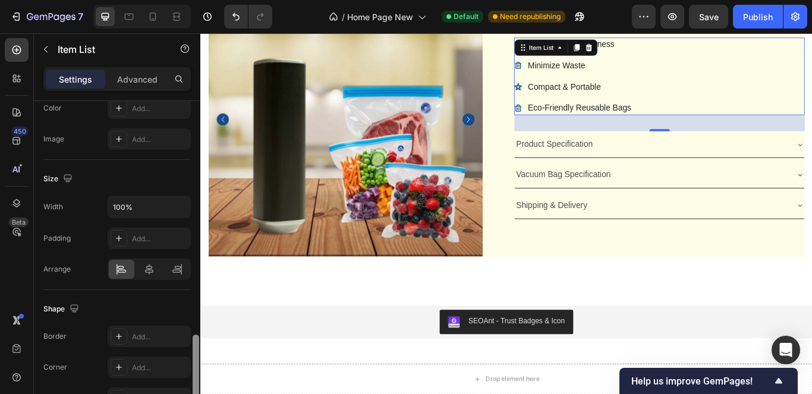
scroll to position [783, 0]
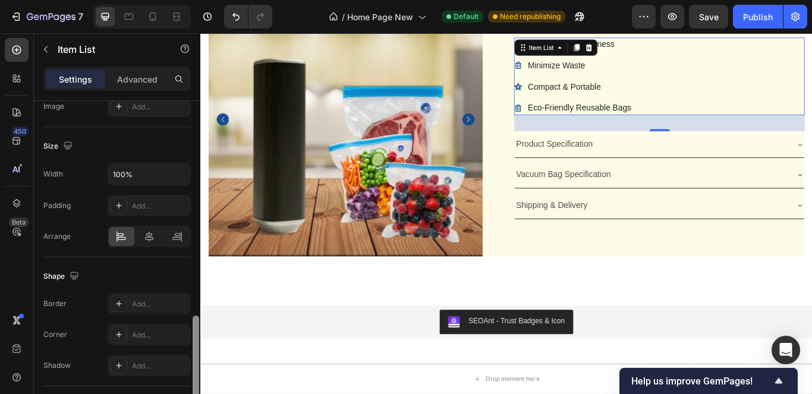
drag, startPoint x: 195, startPoint y: 179, endPoint x: 166, endPoint y: 394, distance: 217.1
click at [166, 0] on html "7 / Home Page New Default Need republishing Preview Save Publish 450 Beta Secti…" at bounding box center [406, 0] width 812 height 0
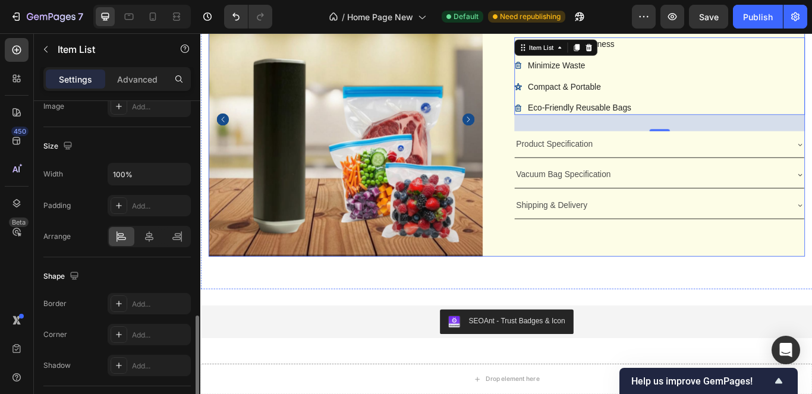
drag, startPoint x: 815, startPoint y: 270, endPoint x: 744, endPoint y: 288, distance: 72.9
click at [807, 276] on div "Icon Icon Icon Icon Icon Icon List 4.6/5 (895 Reviews) Text Block Row preservey…" at bounding box center [735, 134] width 339 height 320
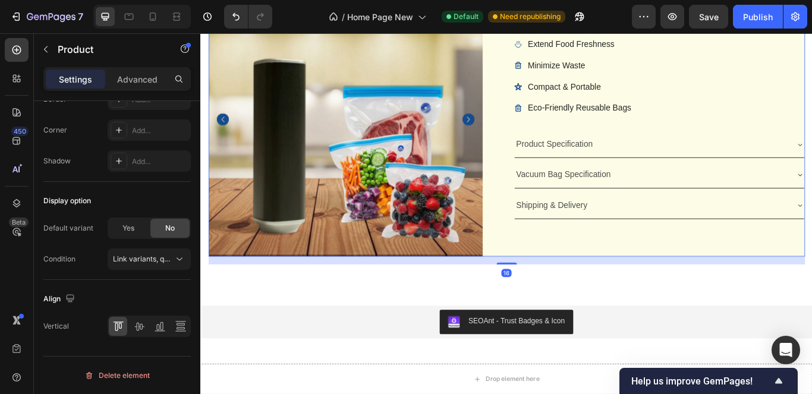
scroll to position [0, 0]
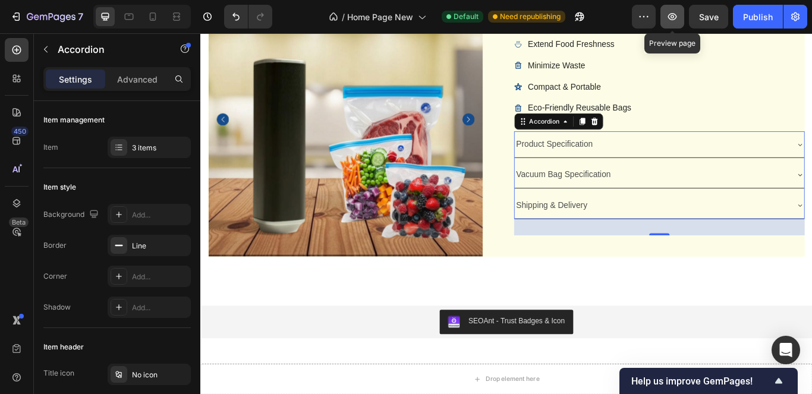
click at [671, 23] on button "button" at bounding box center [672, 17] width 24 height 24
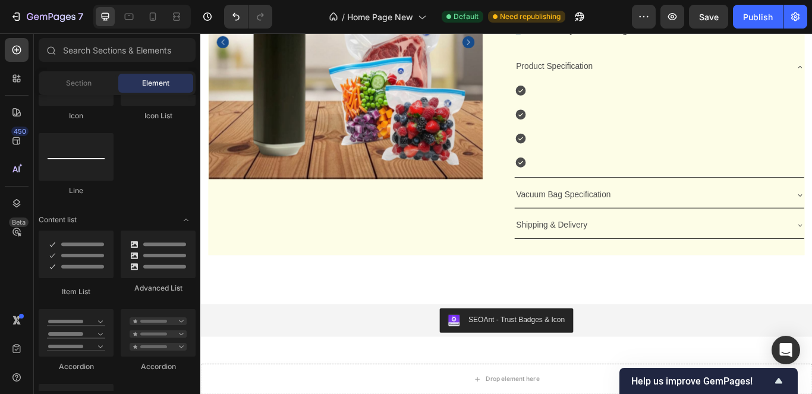
scroll to position [3774, 0]
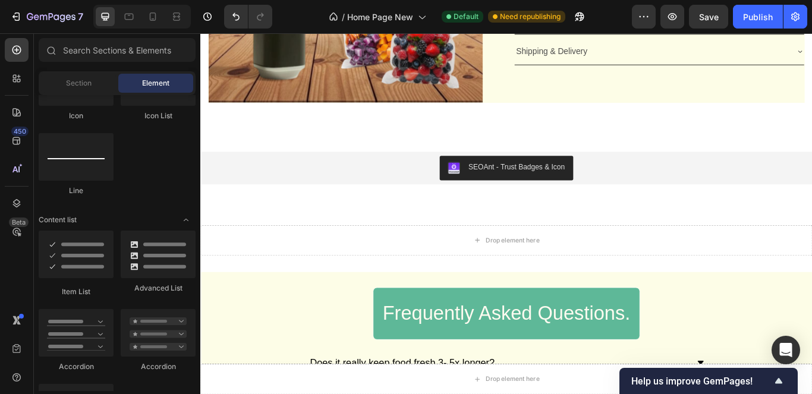
scroll to position [3961, 0]
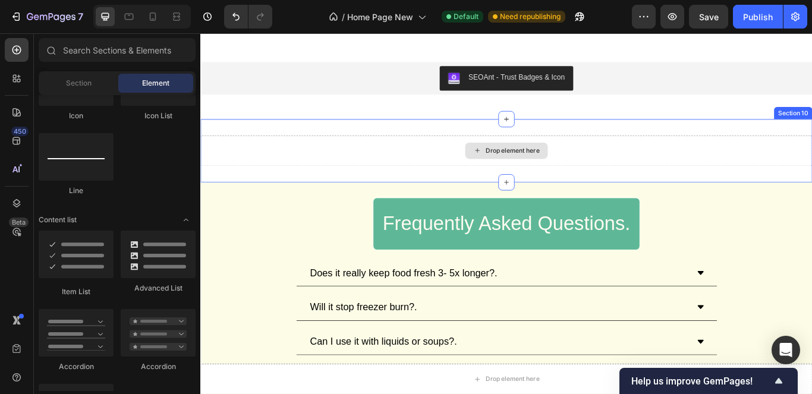
click at [752, 168] on div "Drop element here" at bounding box center [556, 170] width 713 height 36
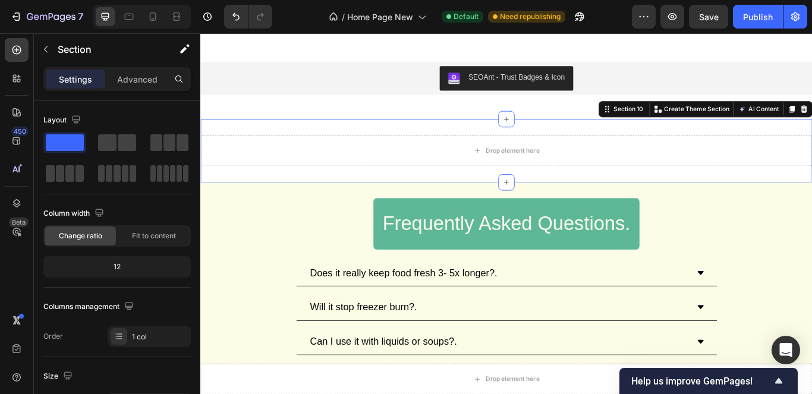
click at [743, 137] on div "Drop element here Section 10 You can create reusable sections Create Theme Sect…" at bounding box center [556, 170] width 713 height 74
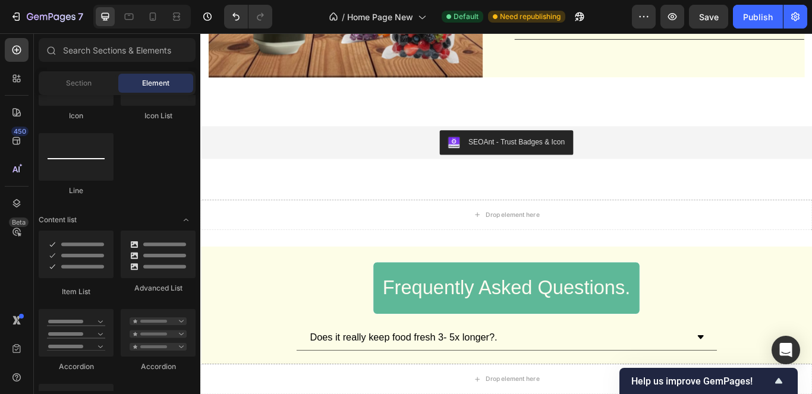
scroll to position [3931, 0]
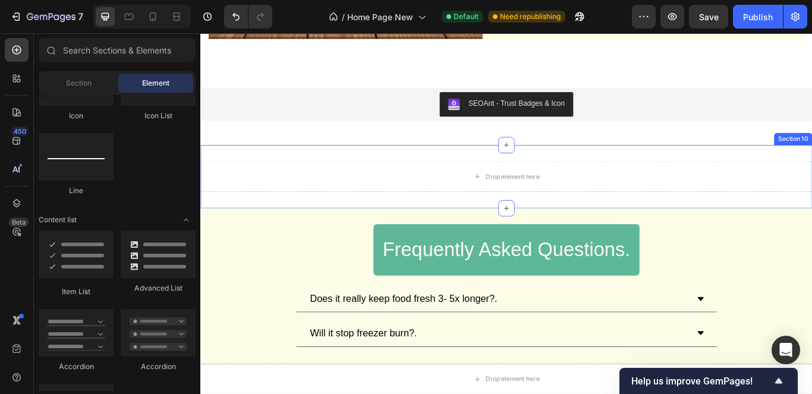
click at [811, 165] on div "Drop element here Section 10" at bounding box center [556, 200] width 713 height 74
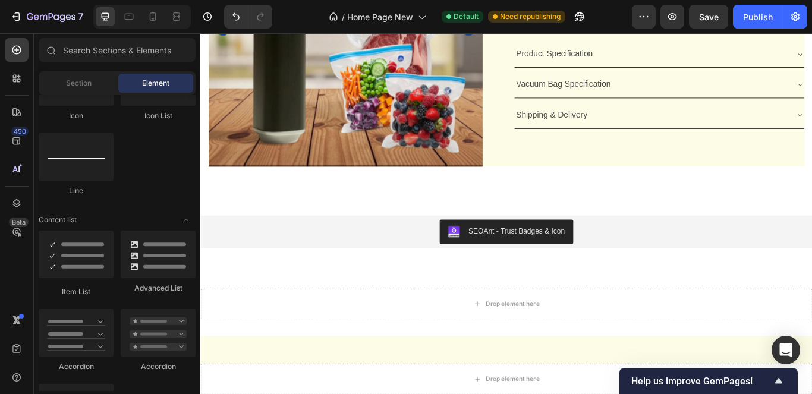
scroll to position [3694, 0]
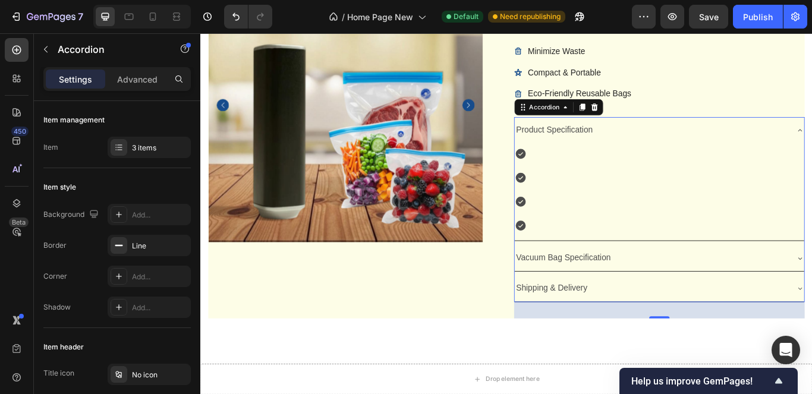
click at [811, 138] on div "Product Specification" at bounding box center [734, 146] width 337 height 30
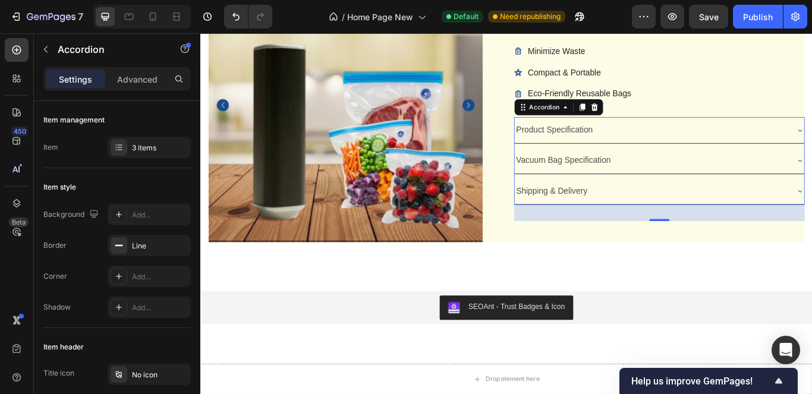
click at [811, 170] on div "Vacuum Bag Specification" at bounding box center [734, 181] width 337 height 30
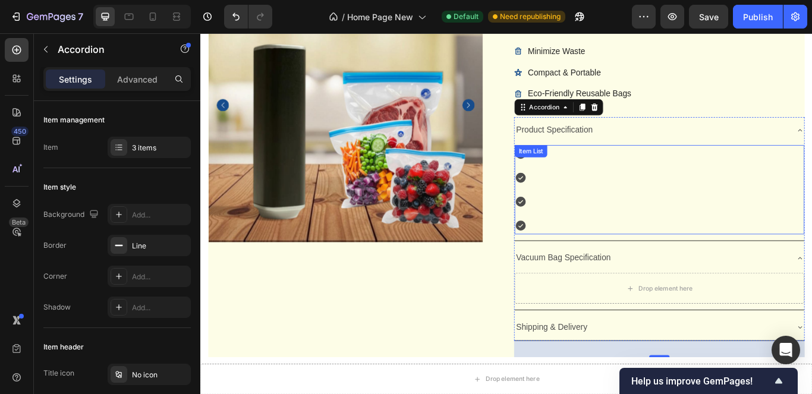
click at [811, 223] on div "Power: 5W with >40 minutes endurance per charge Battery : 500mAh capacity, ~4 h…" at bounding box center [734, 215] width 337 height 104
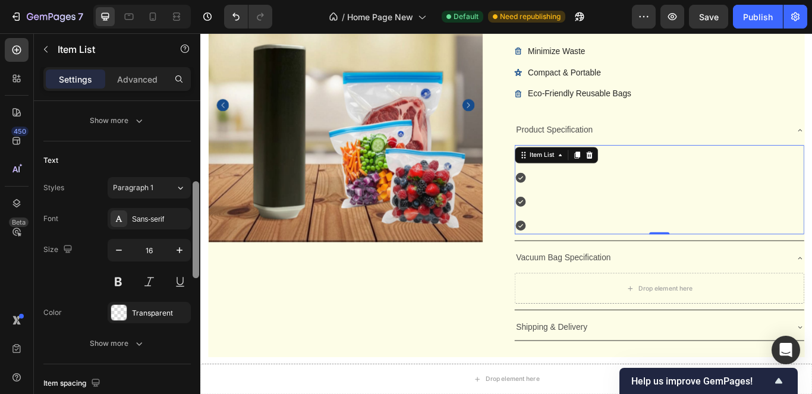
scroll to position [235, 0]
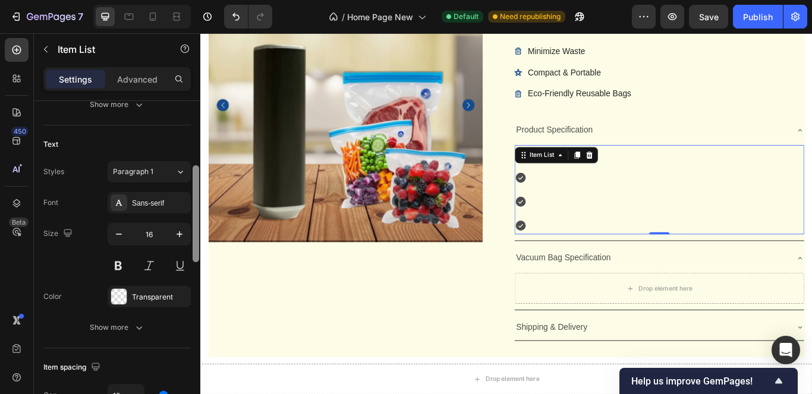
drag, startPoint x: 194, startPoint y: 175, endPoint x: 184, endPoint y: 245, distance: 70.9
click at [184, 245] on div "Item management Order 4 items Icon style Icon type Icon Check circle filled Ico…" at bounding box center [117, 264] width 166 height 327
click at [161, 292] on div "Transparent" at bounding box center [149, 297] width 34 height 11
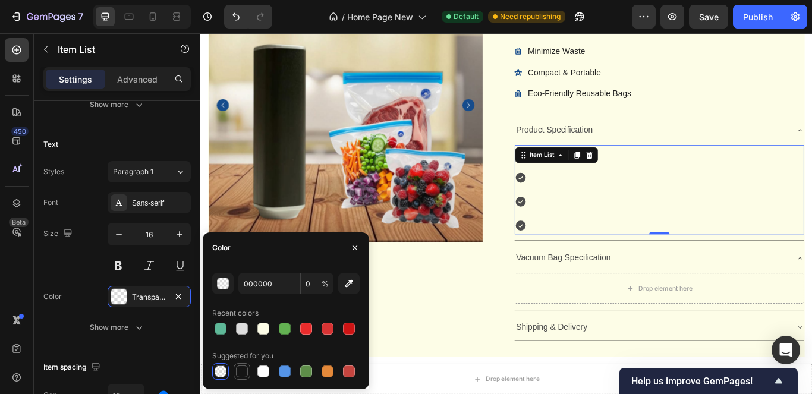
click at [241, 369] on div at bounding box center [242, 371] width 12 height 12
type input "151515"
type input "100"
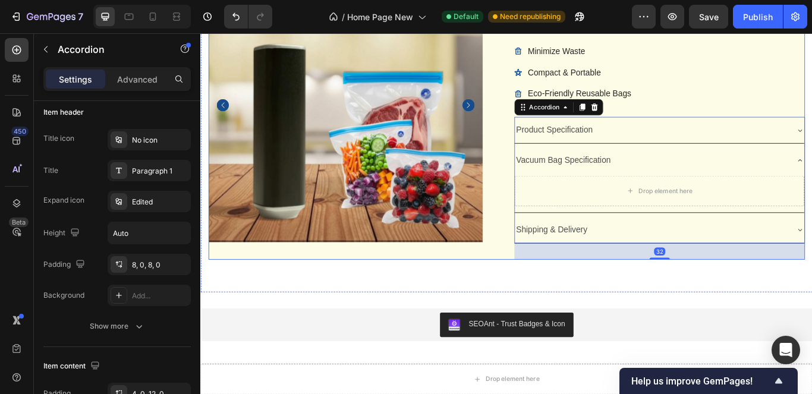
scroll to position [0, 0]
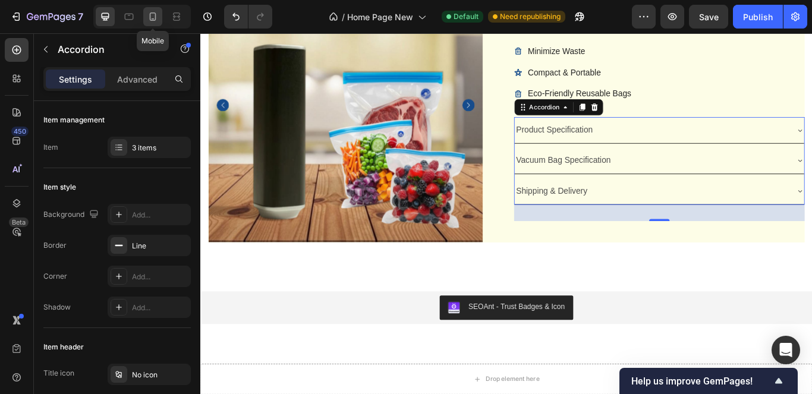
click at [157, 16] on icon at bounding box center [153, 17] width 12 height 12
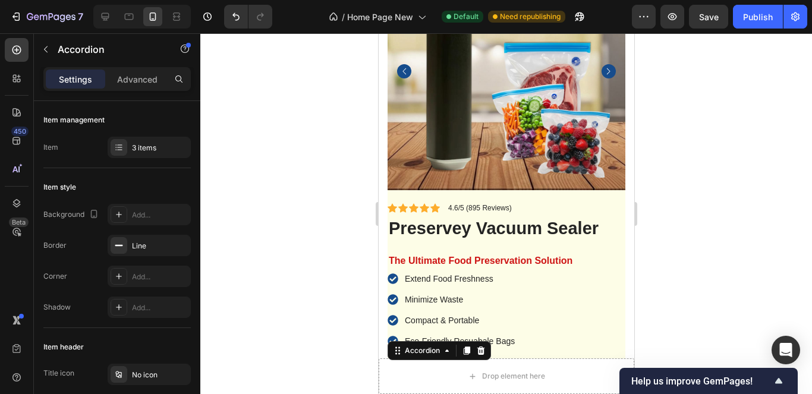
scroll to position [3927, 0]
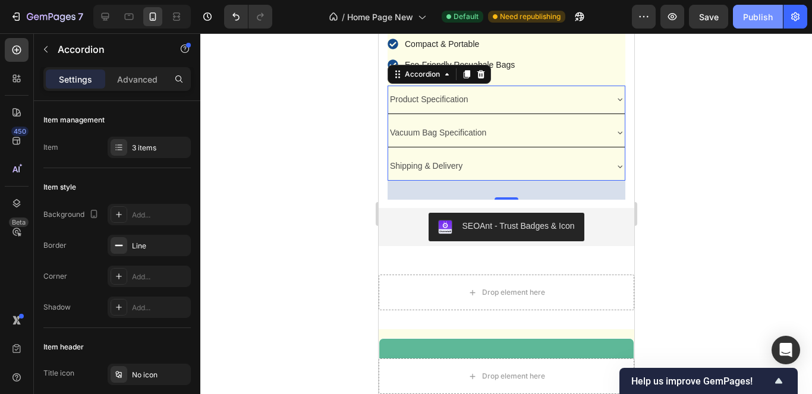
click at [740, 20] on button "Publish" at bounding box center [758, 17] width 50 height 24
click at [614, 94] on icon at bounding box center [619, 99] width 10 height 10
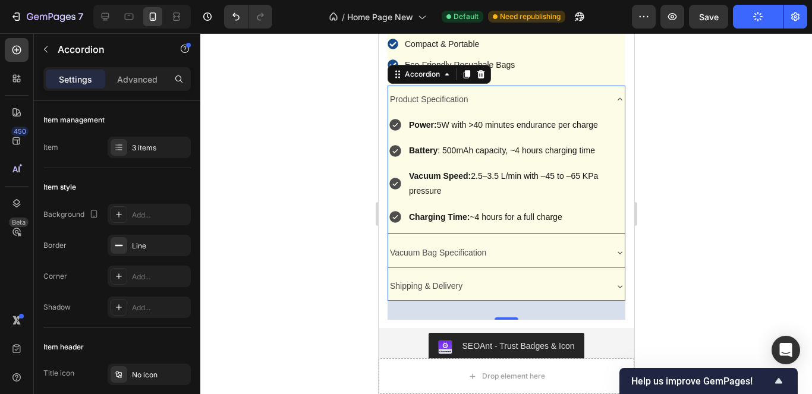
click at [614, 94] on icon at bounding box center [619, 99] width 10 height 10
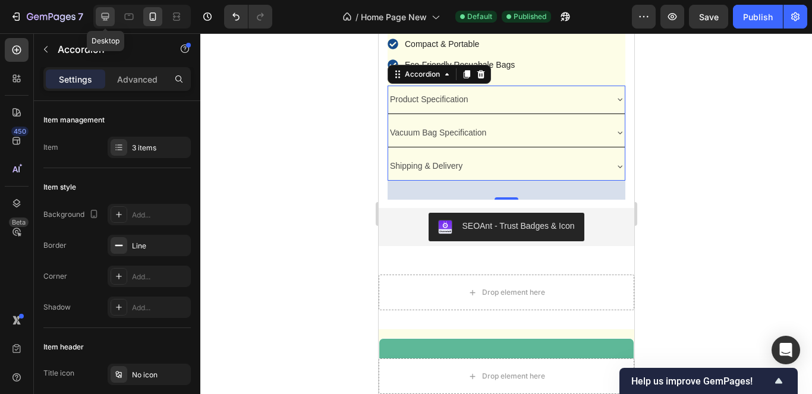
click at [106, 15] on icon at bounding box center [105, 17] width 12 height 12
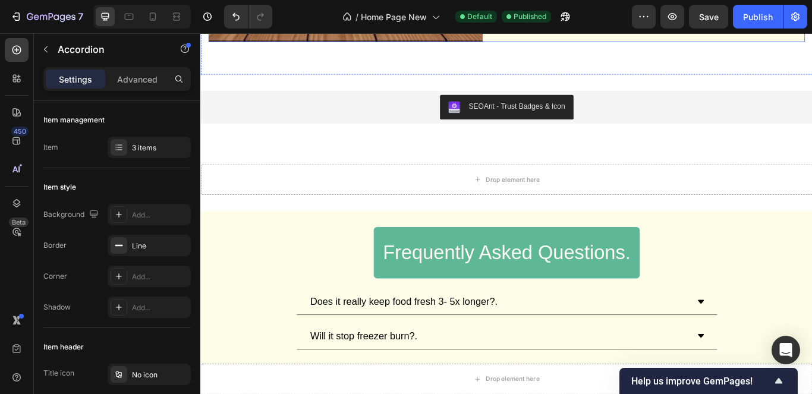
scroll to position [3750, 0]
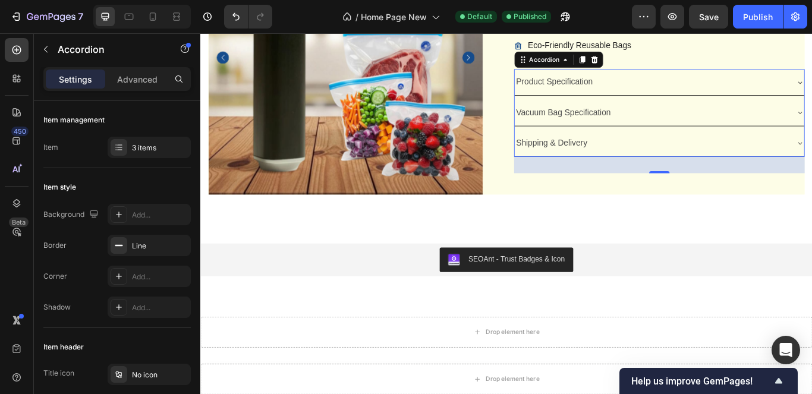
click at [639, 90] on p "Product Specification" at bounding box center [612, 89] width 89 height 17
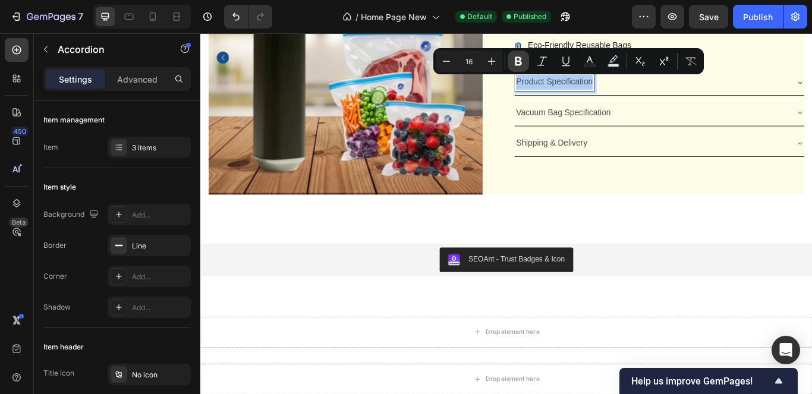
click at [520, 53] on button "Bold" at bounding box center [517, 61] width 21 height 21
click at [648, 121] on p "Vacuum Bag Specification" at bounding box center [623, 125] width 111 height 17
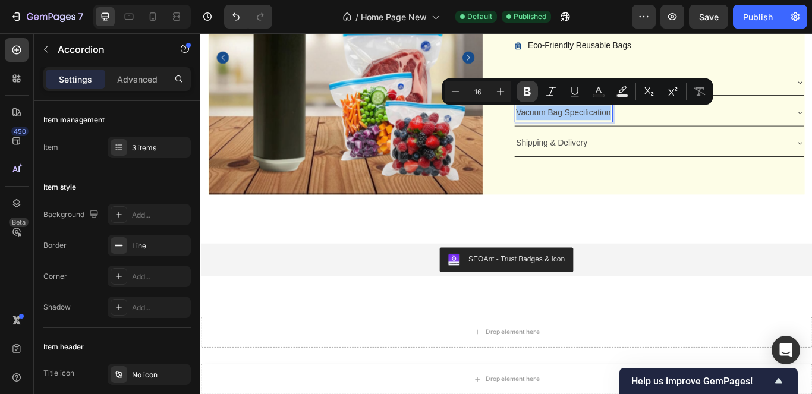
click at [528, 90] on icon "Editor contextual toolbar" at bounding box center [526, 91] width 7 height 9
click at [608, 163] on p "Shipping & Delivery" at bounding box center [609, 161] width 83 height 17
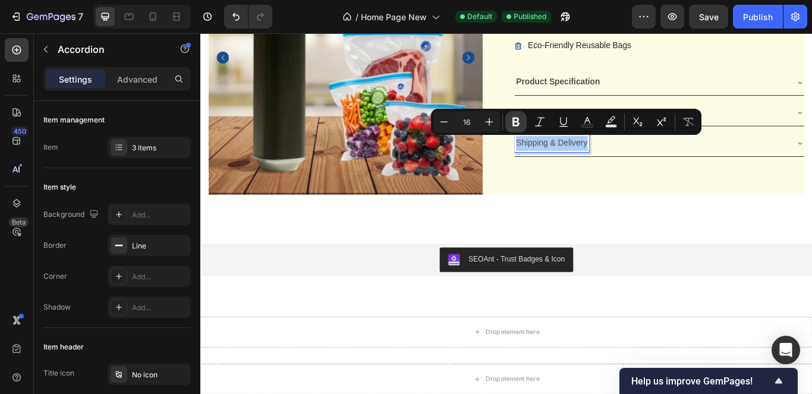
click at [518, 119] on icon "Editor contextual toolbar" at bounding box center [515, 122] width 7 height 9
click at [769, 238] on div "Product Images Icon Icon Icon Icon Icon Icon List 4.6/5 (895 Reviews) Text Bloc…" at bounding box center [556, 56] width 713 height 405
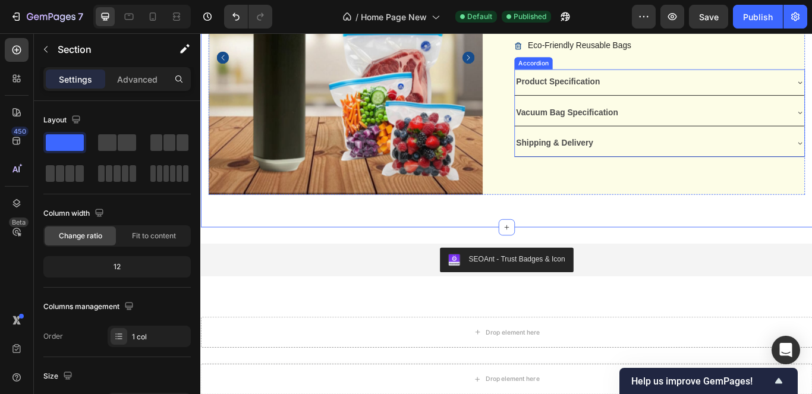
click at [811, 93] on div "Product Specification" at bounding box center [725, 90] width 318 height 21
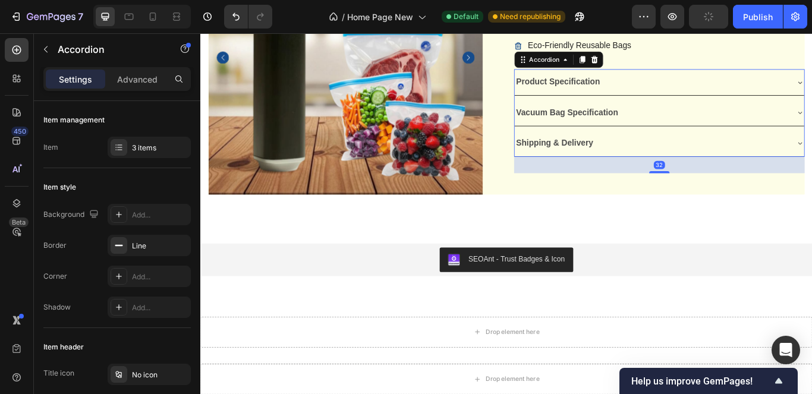
click at [811, 119] on div "Vacuum Bag Specification" at bounding box center [734, 126] width 337 height 30
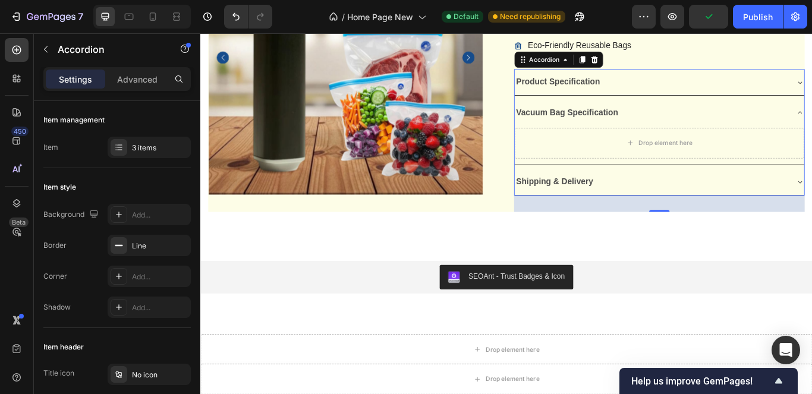
click at [811, 119] on div "Vacuum Bag Specification" at bounding box center [734, 126] width 337 height 30
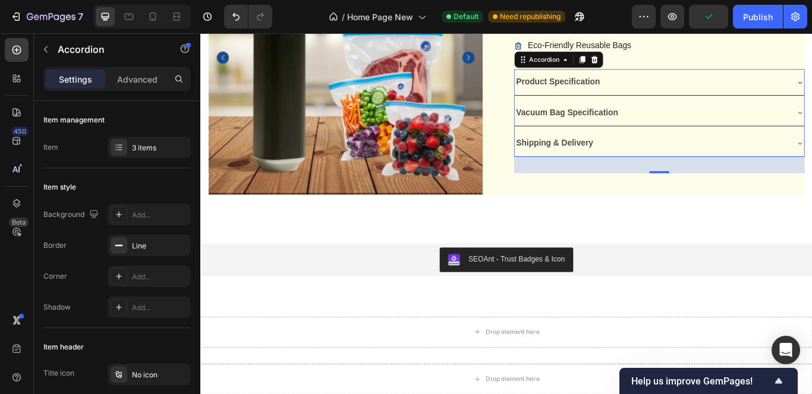
click at [811, 119] on div "Vacuum Bag Specification" at bounding box center [734, 126] width 337 height 30
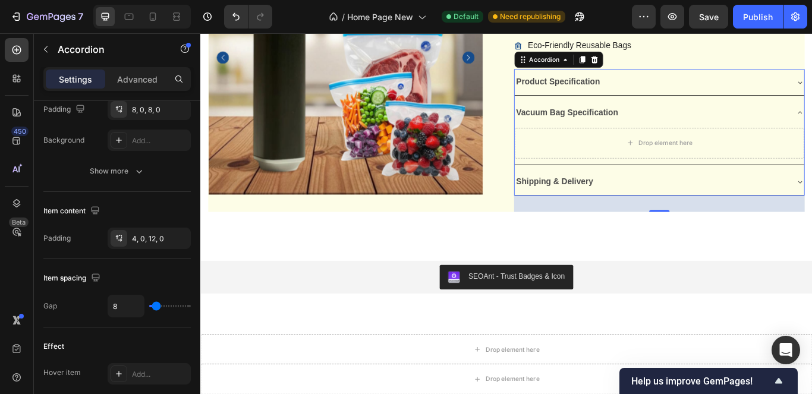
scroll to position [0, 0]
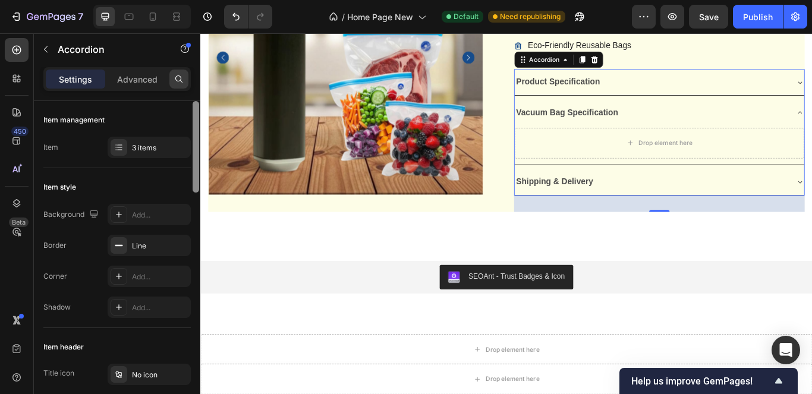
drag, startPoint x: 193, startPoint y: 119, endPoint x: 185, endPoint y: 75, distance: 45.2
click at [185, 75] on div "Settings Advanced Item management Item 3 items Item style Background Add... Bor…" at bounding box center [117, 247] width 166 height 361
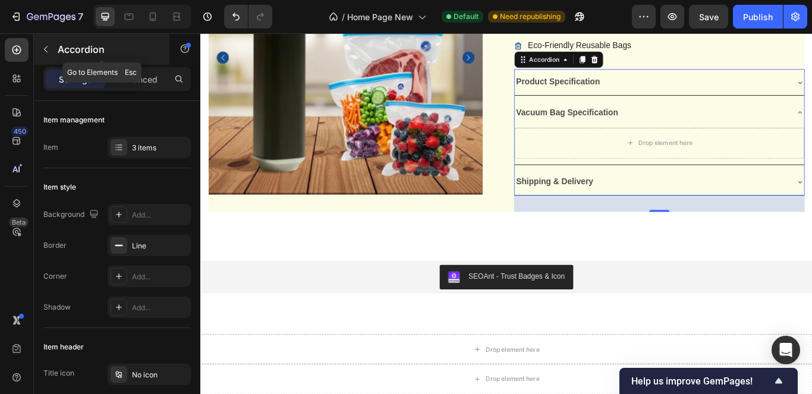
click at [50, 52] on icon "button" at bounding box center [46, 50] width 10 height 10
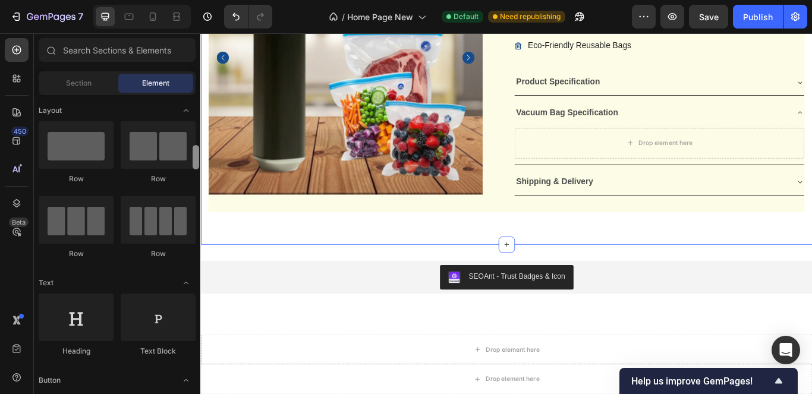
scroll to position [46, 0]
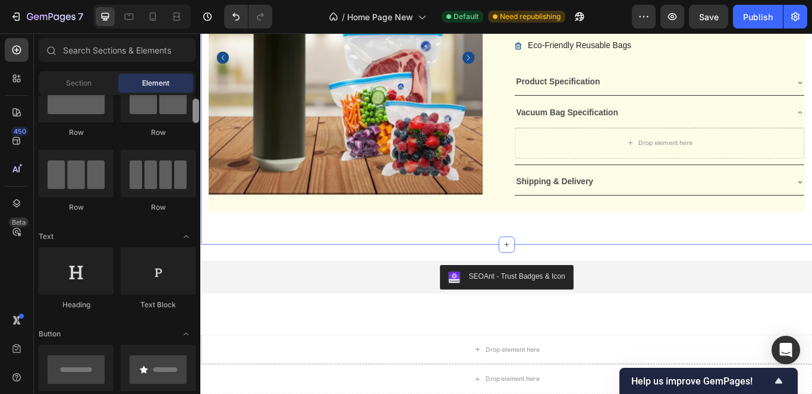
drag, startPoint x: 395, startPoint y: 221, endPoint x: 201, endPoint y: 161, distance: 202.8
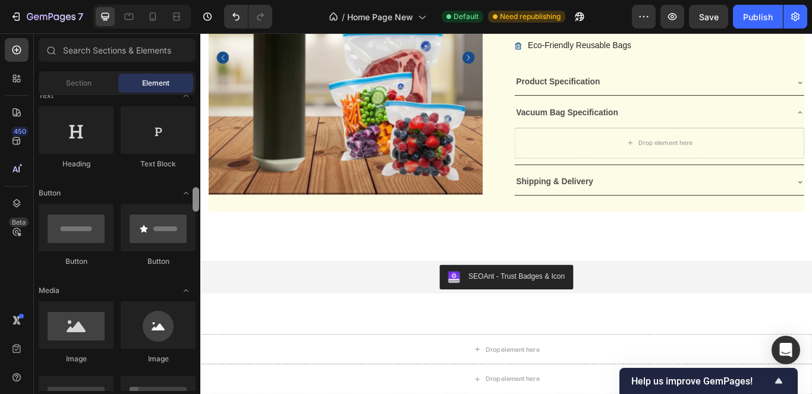
scroll to position [180, 0]
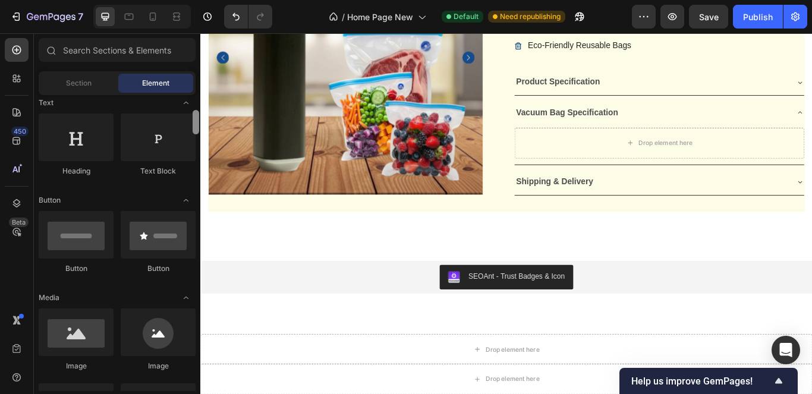
drag, startPoint x: 196, startPoint y: 194, endPoint x: 198, endPoint y: 128, distance: 65.4
click at [198, 128] on div at bounding box center [196, 122] width 7 height 24
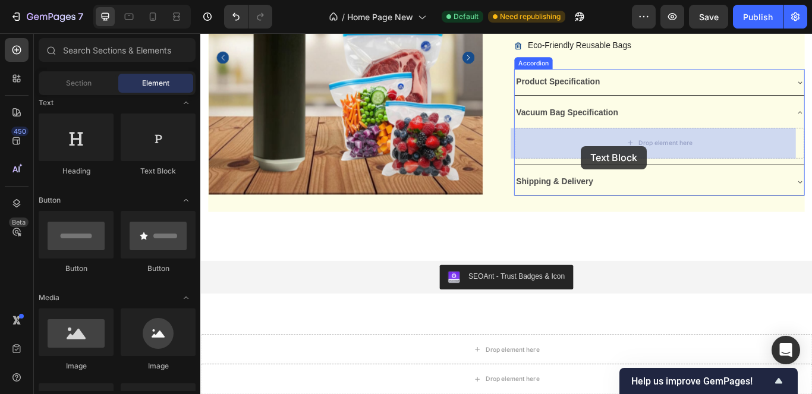
drag, startPoint x: 357, startPoint y: 172, endPoint x: 643, endPoint y: 165, distance: 286.5
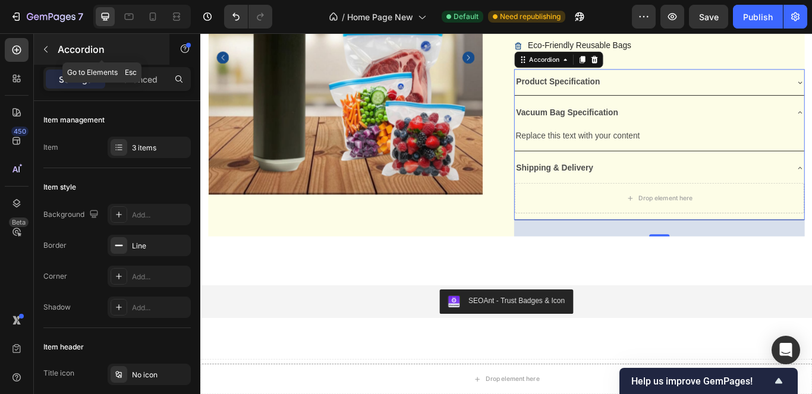
click at [45, 46] on icon "button" at bounding box center [46, 50] width 10 height 10
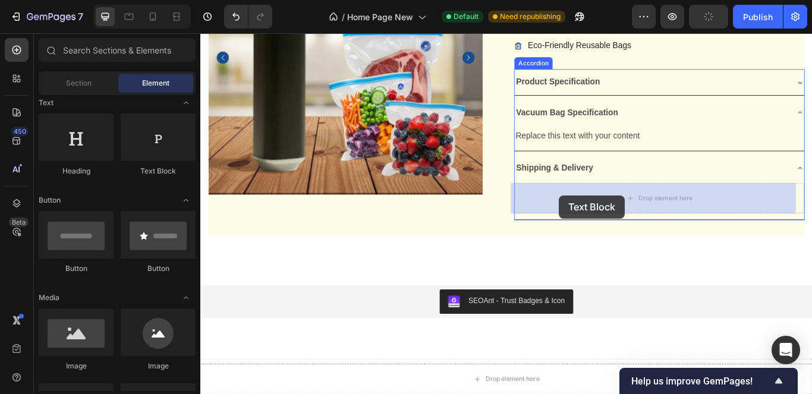
drag, startPoint x: 347, startPoint y: 185, endPoint x: 618, endPoint y: 222, distance: 273.5
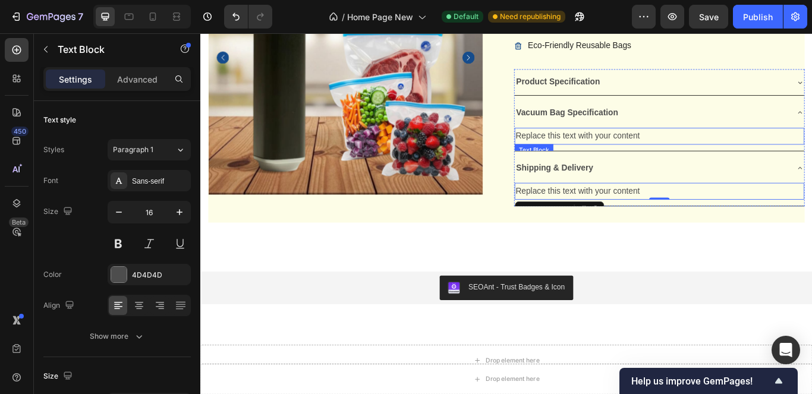
click at [659, 159] on div "Replace this text with your content" at bounding box center [734, 153] width 337 height 20
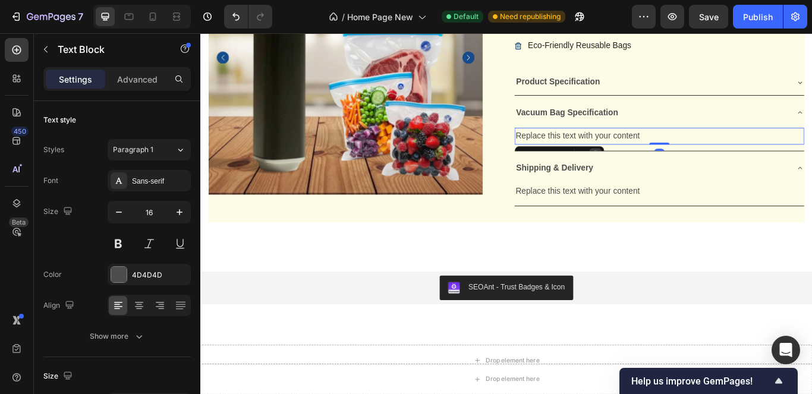
click at [653, 168] on div at bounding box center [660, 174] width 14 height 14
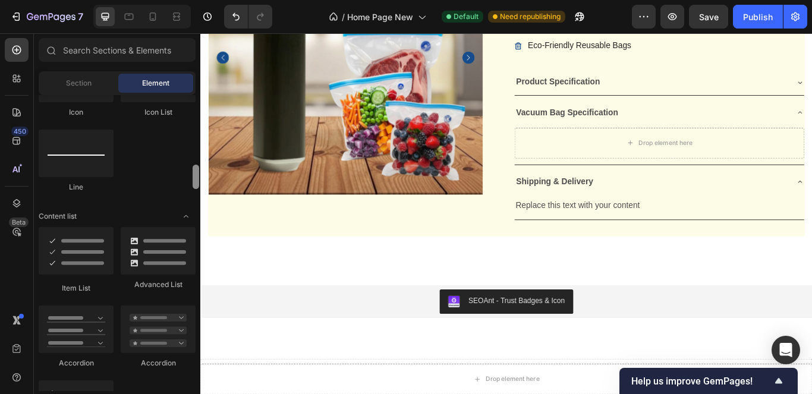
scroll to position [887, 0]
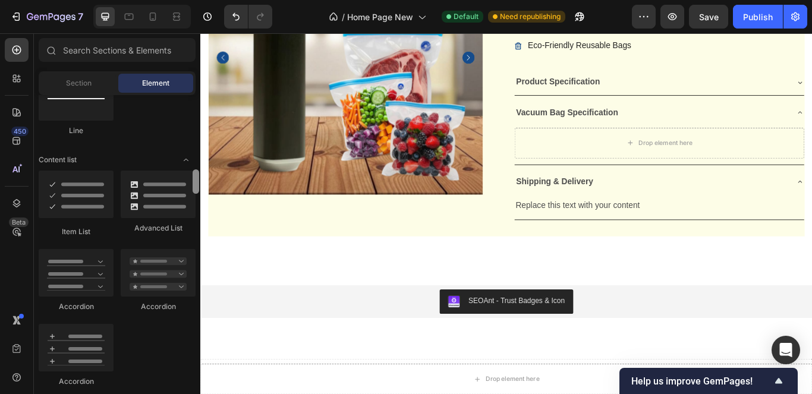
drag, startPoint x: 196, startPoint y: 140, endPoint x: 194, endPoint y: 185, distance: 44.6
click at [194, 185] on div at bounding box center [196, 181] width 7 height 24
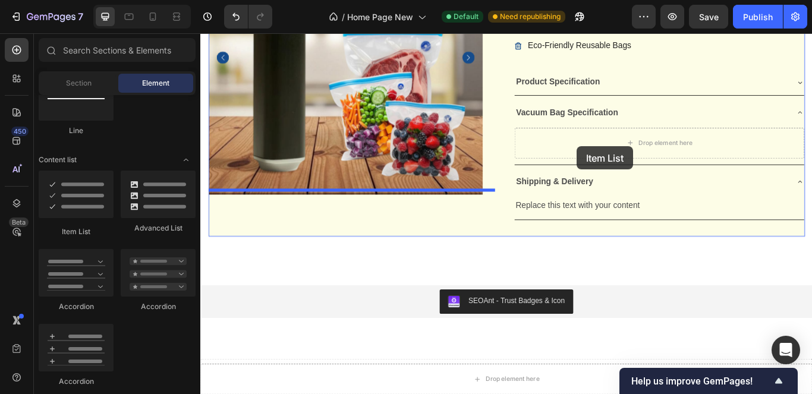
drag, startPoint x: 272, startPoint y: 235, endPoint x: 647, endPoint y: 157, distance: 383.5
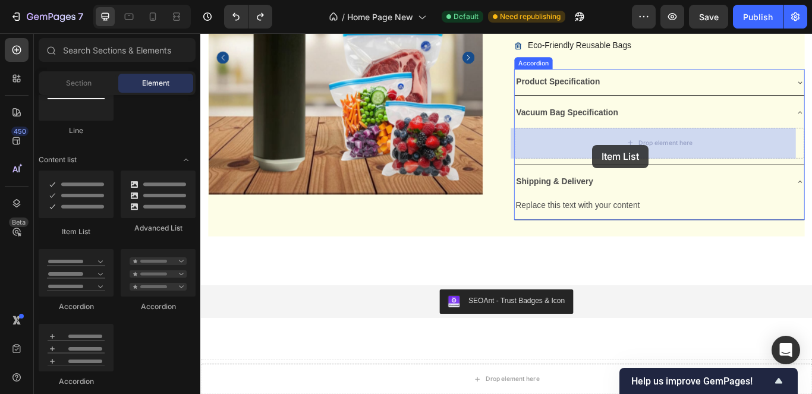
drag, startPoint x: 287, startPoint y: 246, endPoint x: 725, endPoint y: 169, distance: 444.6
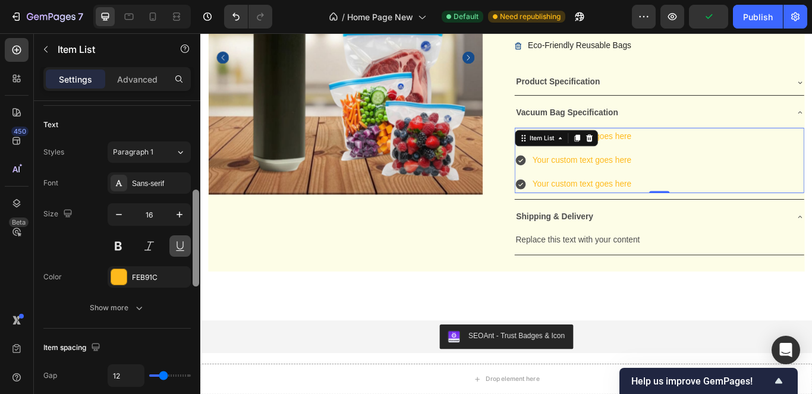
scroll to position [264, 0]
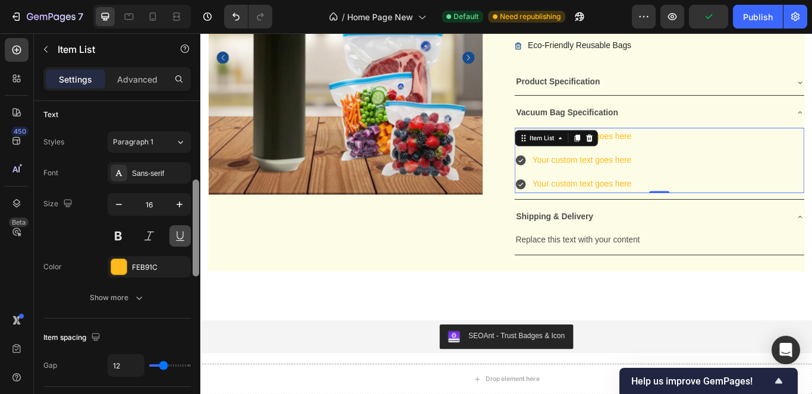
drag, startPoint x: 194, startPoint y: 158, endPoint x: 185, endPoint y: 237, distance: 79.5
click at [185, 237] on div "Item management Order 3 items Icon style Icon type Icon Check circle filled Ico…" at bounding box center [117, 264] width 166 height 327
click at [160, 257] on div "FEB91C" at bounding box center [149, 266] width 83 height 21
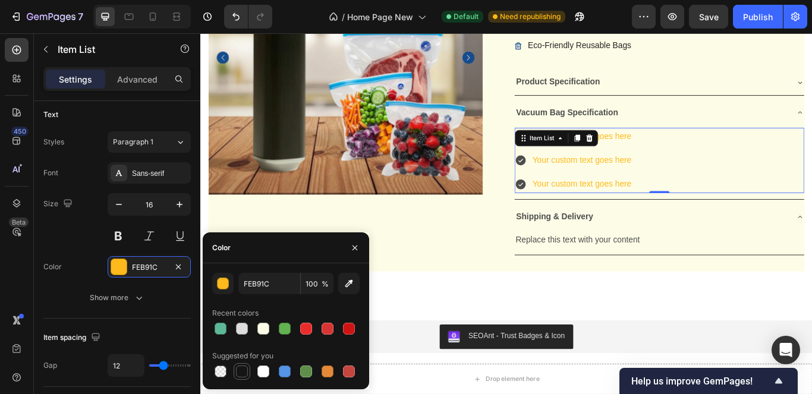
drag, startPoint x: 489, startPoint y: 155, endPoint x: 246, endPoint y: 370, distance: 324.1
click at [246, 370] on div at bounding box center [242, 371] width 12 height 12
type input "151515"
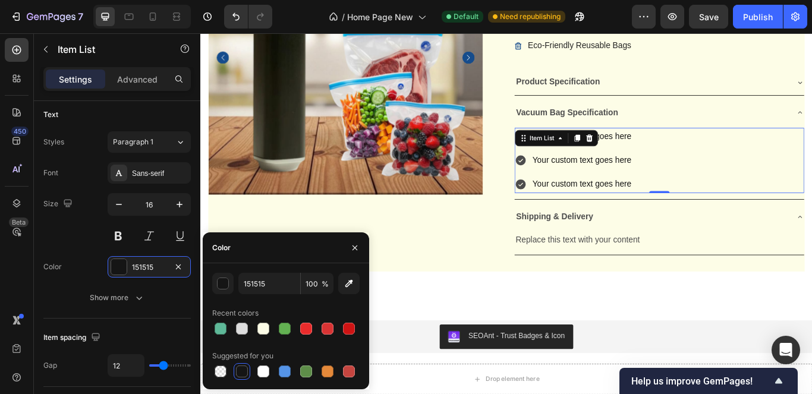
click at [691, 154] on div "Your custom text goes here" at bounding box center [644, 153] width 119 height 21
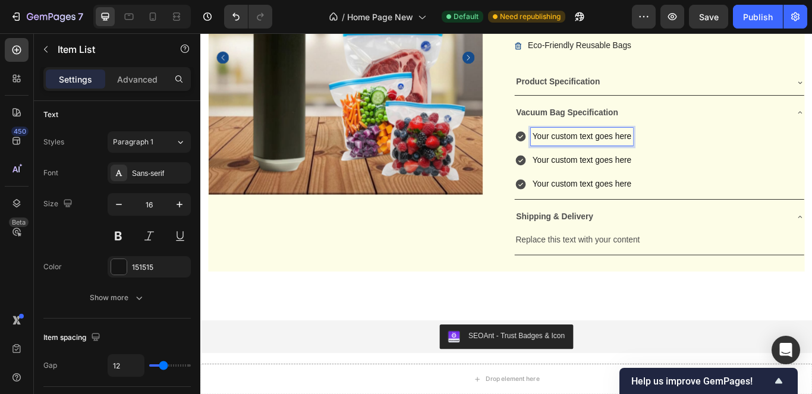
click at [691, 154] on p "Your custom text goes here" at bounding box center [644, 153] width 115 height 17
click at [681, 153] on p "Your custom text goes here" at bounding box center [644, 153] width 115 height 17
click at [668, 184] on p "Your custom text goes here" at bounding box center [645, 181] width 117 height 17
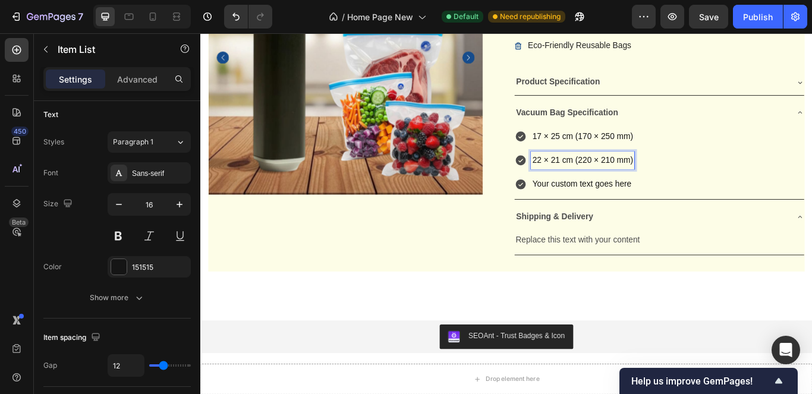
click at [643, 206] on p "Your custom text goes here" at bounding box center [645, 208] width 117 height 17
click at [751, 186] on div "17 × 25 cm (170 × 250 mm) 22 × 21 cm (220 × 210 mm) 26 × 28 cm (260 × 280 mm)" at bounding box center [734, 181] width 337 height 76
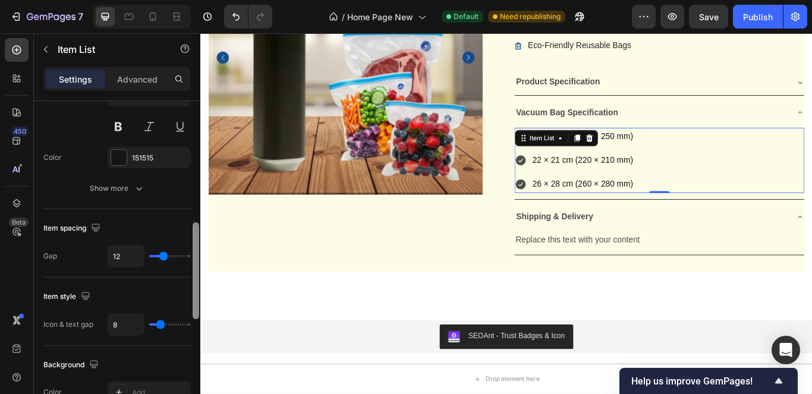
scroll to position [387, 0]
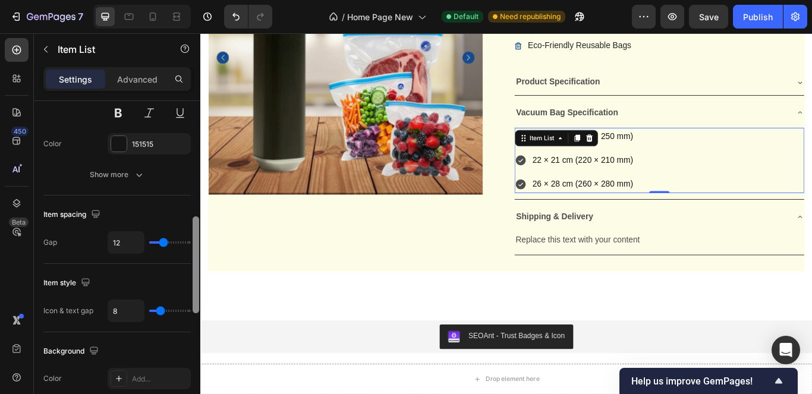
drag, startPoint x: 195, startPoint y: 187, endPoint x: 194, endPoint y: 223, distance: 36.9
click at [194, 223] on div at bounding box center [196, 264] width 7 height 97
type input "10"
type input "4"
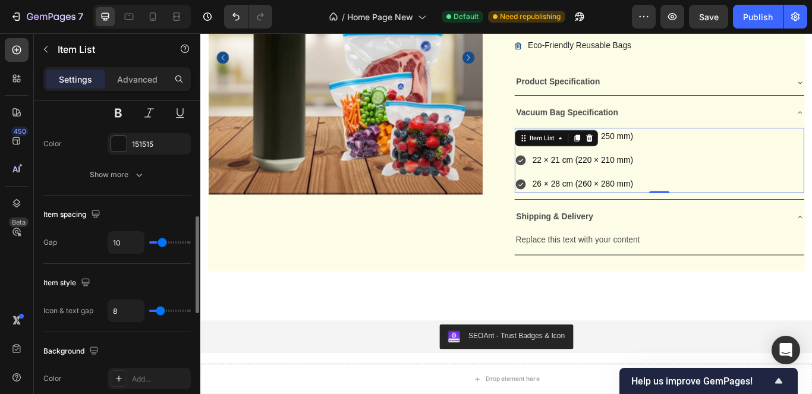
type input "4"
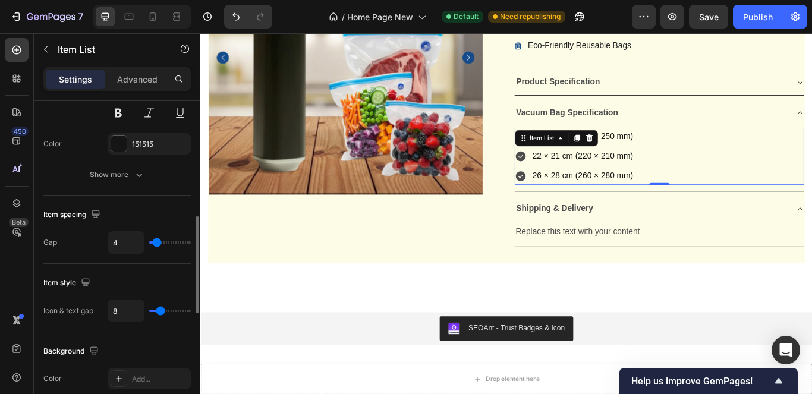
type input "3"
type input "1"
type input "0"
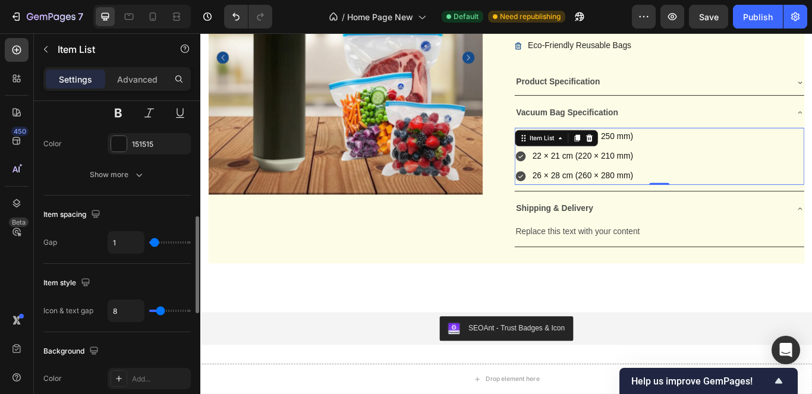
type input "0"
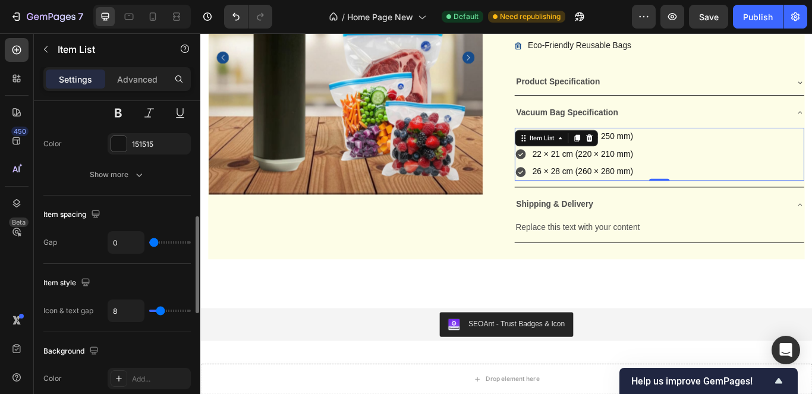
type input "2"
type input "7"
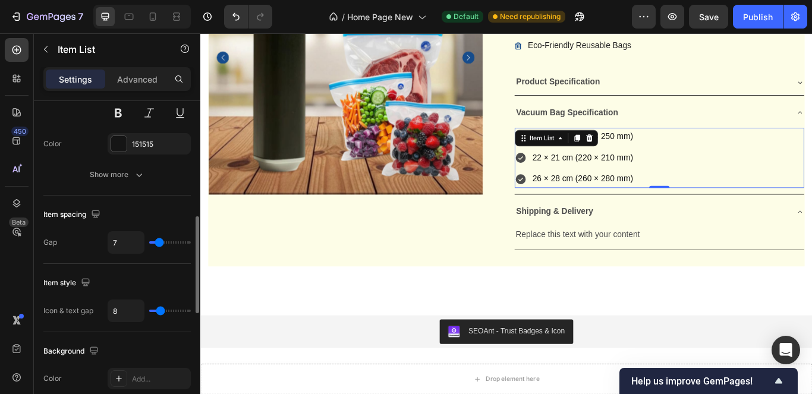
type input "6"
click at [159, 244] on input "range" at bounding box center [170, 242] width 42 height 2
type input "3"
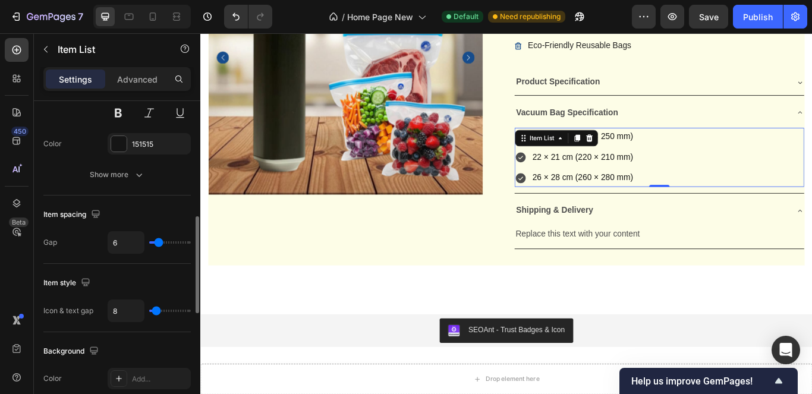
type input "0"
type input "2"
type input "3"
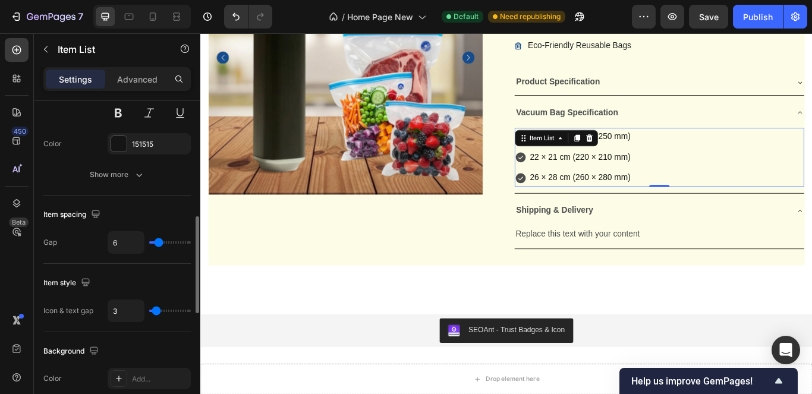
type input "3"
click at [156, 310] on input "range" at bounding box center [170, 311] width 42 height 2
type input "2"
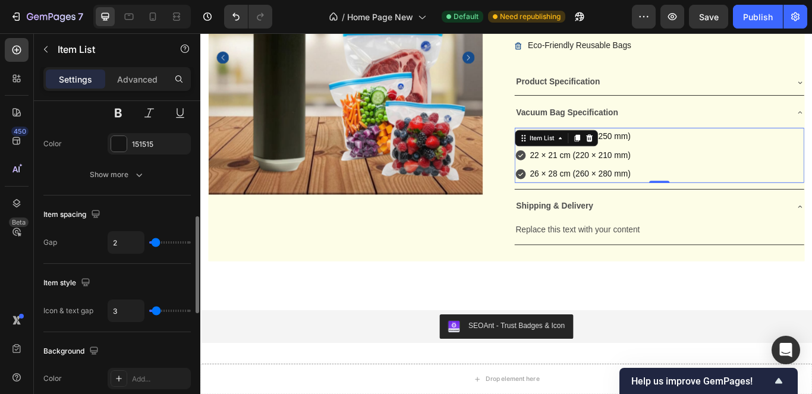
type input "3"
type input "5"
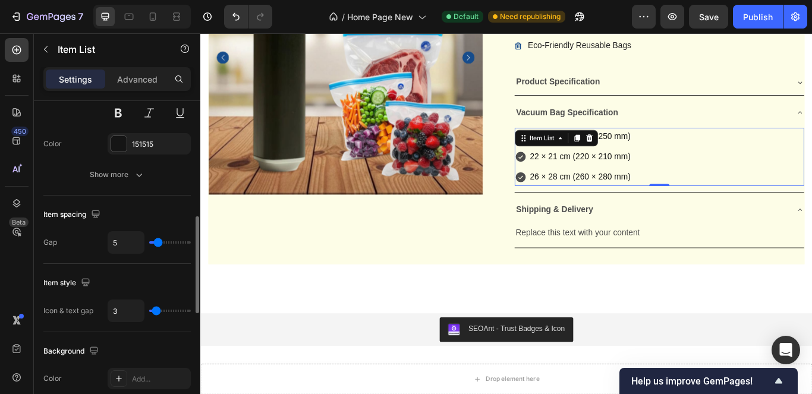
type input "6"
click at [159, 243] on input "range" at bounding box center [170, 242] width 42 height 2
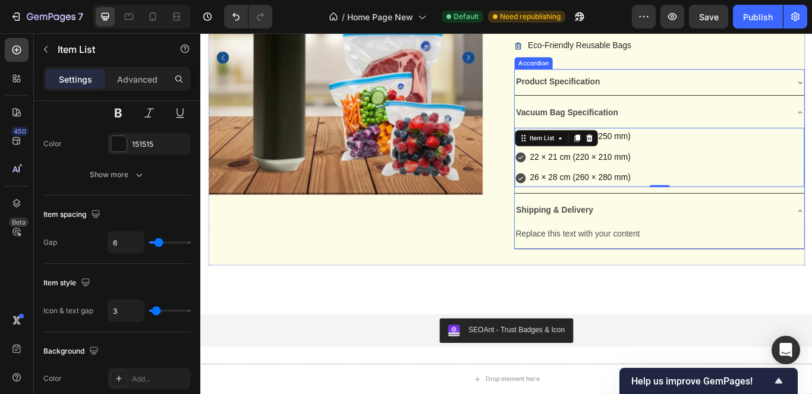
click at [694, 124] on div "Vacuum Bag Specification" at bounding box center [725, 125] width 318 height 21
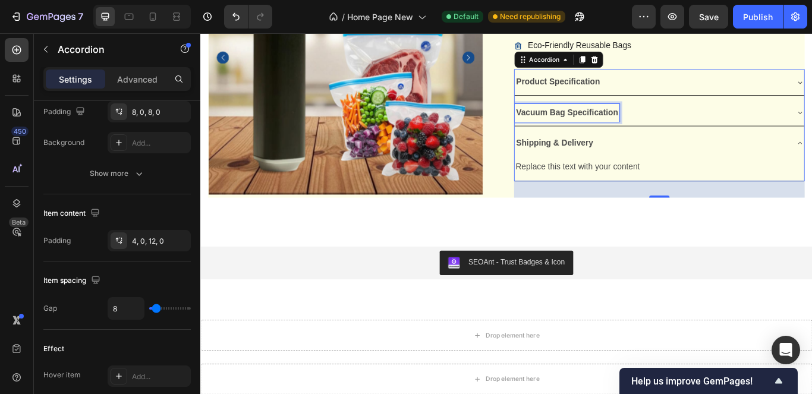
scroll to position [0, 0]
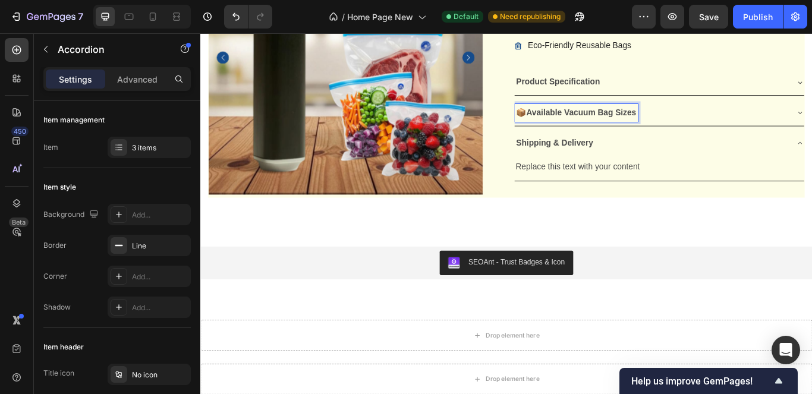
click at [649, 91] on strong "Product Specification" at bounding box center [616, 89] width 97 height 10
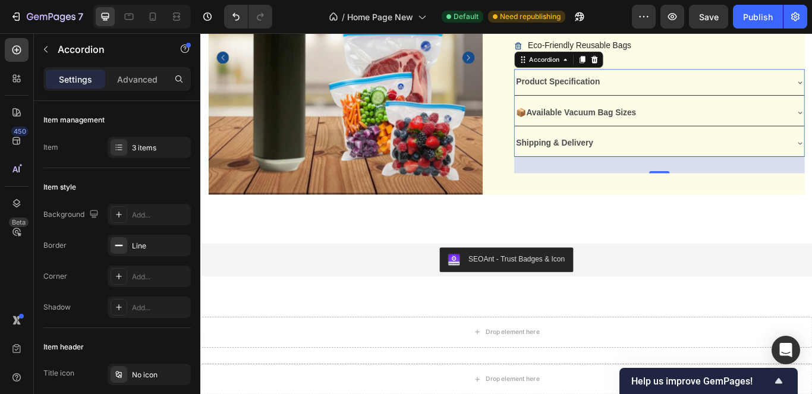
click at [811, 93] on div "Product Specification" at bounding box center [734, 90] width 337 height 30
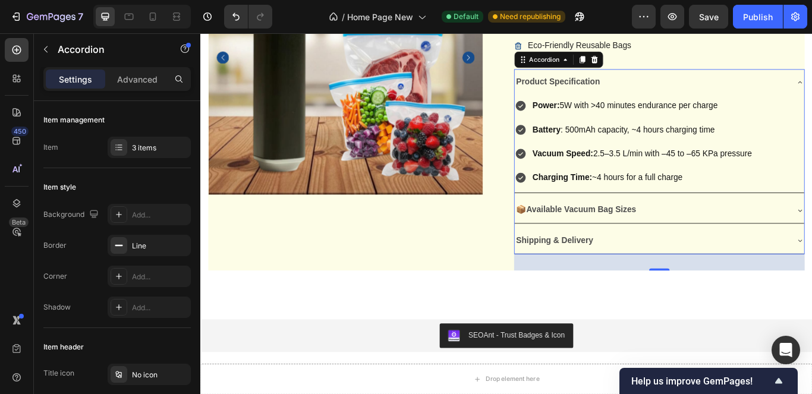
click at [811, 93] on div "Product Specification" at bounding box center [734, 90] width 337 height 30
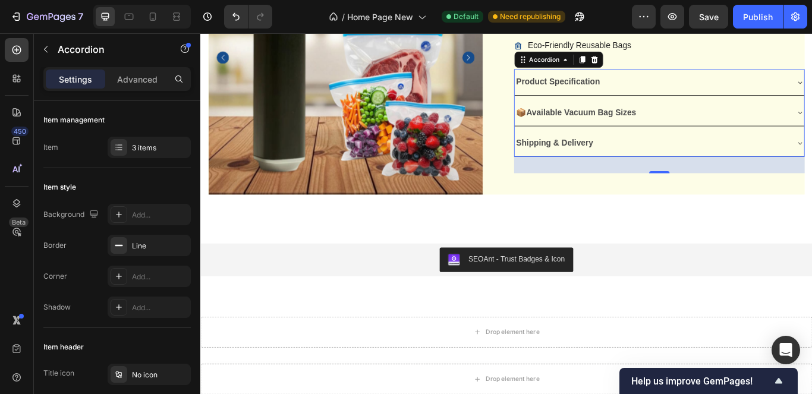
click at [811, 92] on div "Product Specification" at bounding box center [734, 90] width 337 height 30
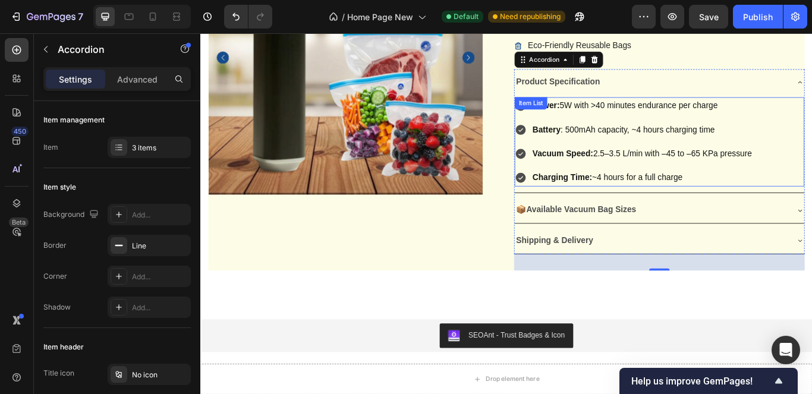
click at [660, 203] on p "Charging Time: ~4 hours for a full charge" at bounding box center [714, 201] width 255 height 17
click at [661, 200] on p "Charging Time: ~4 hours for a full charge" at bounding box center [714, 201] width 255 height 17
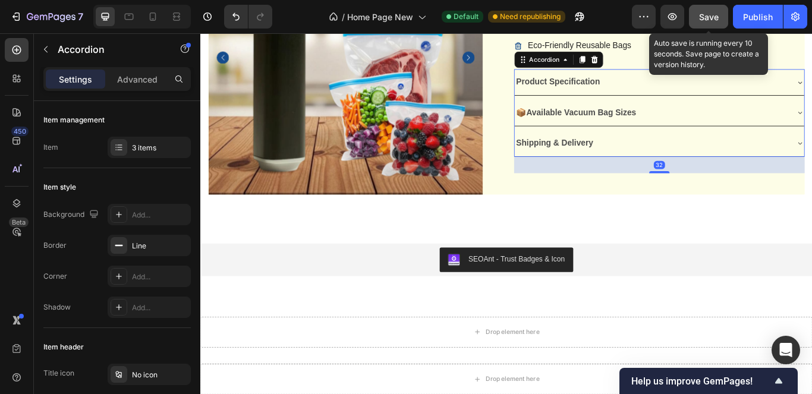
drag, startPoint x: 716, startPoint y: 26, endPoint x: 681, endPoint y: 105, distance: 85.7
click at [716, 26] on button "Save" at bounding box center [708, 17] width 39 height 24
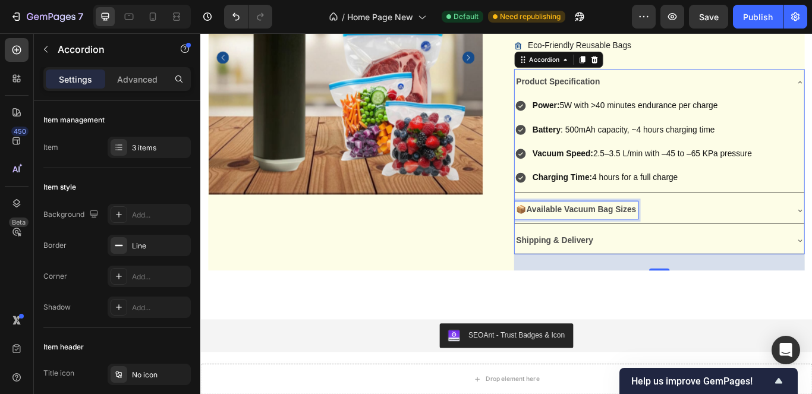
click at [580, 238] on strong "Available Vacuum Bag Sizes" at bounding box center [644, 238] width 128 height 10
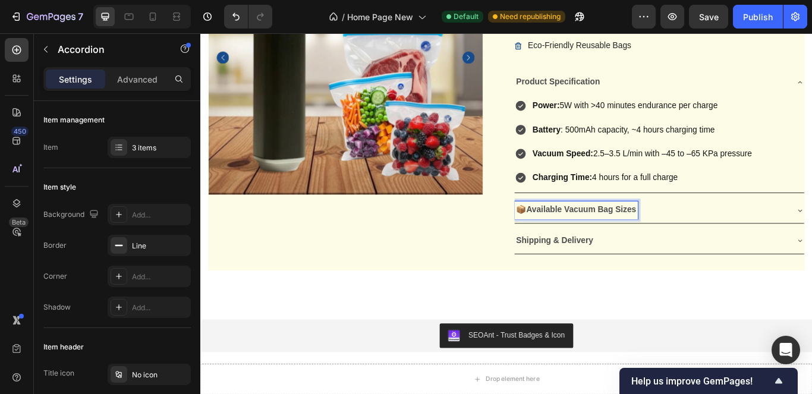
click at [623, 90] on strong "Product Specification" at bounding box center [616, 89] width 97 height 10
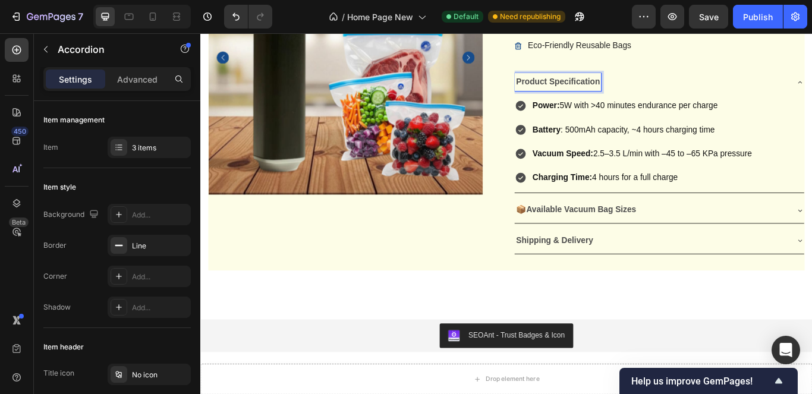
click at [566, 86] on div "Product Specification" at bounding box center [616, 90] width 101 height 21
click at [143, 373] on div "No icon" at bounding box center [160, 375] width 56 height 11
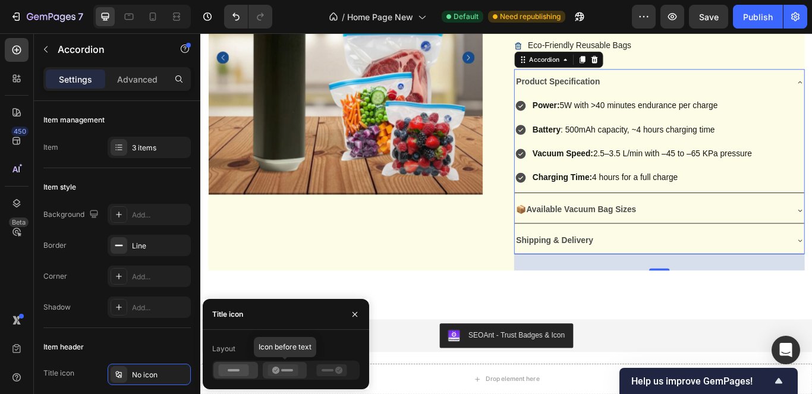
drag, startPoint x: 280, startPoint y: 372, endPoint x: 299, endPoint y: 165, distance: 208.3
click at [280, 372] on icon at bounding box center [282, 370] width 30 height 12
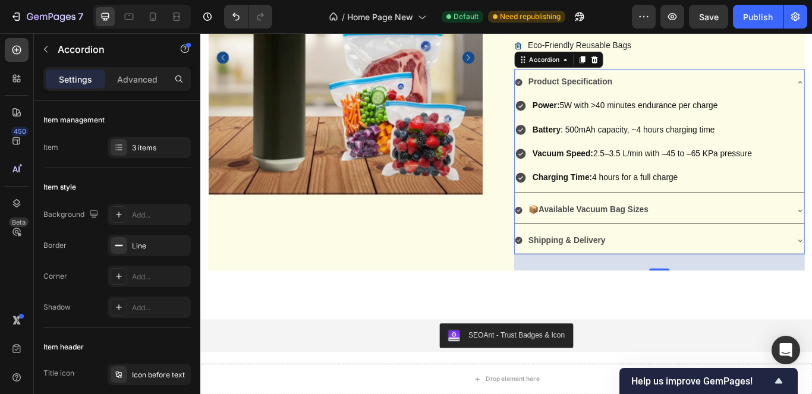
click at [567, 92] on icon at bounding box center [571, 90] width 8 height 8
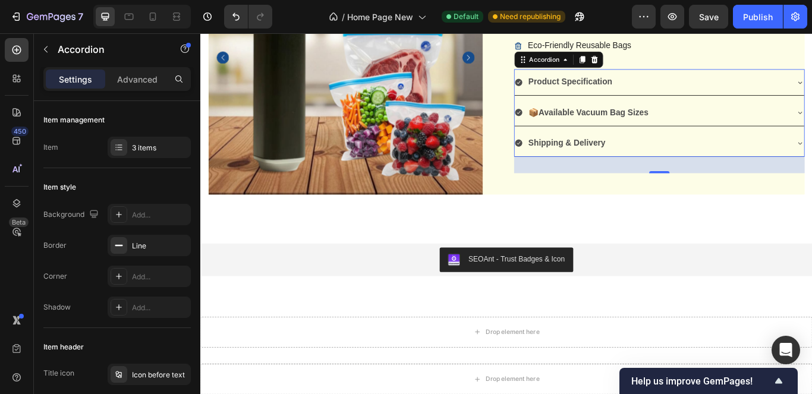
click at [567, 92] on icon at bounding box center [571, 90] width 8 height 8
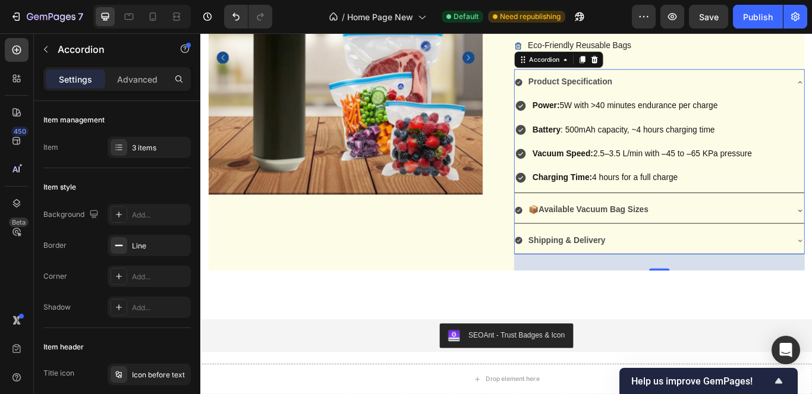
click at [567, 92] on icon at bounding box center [571, 90] width 8 height 8
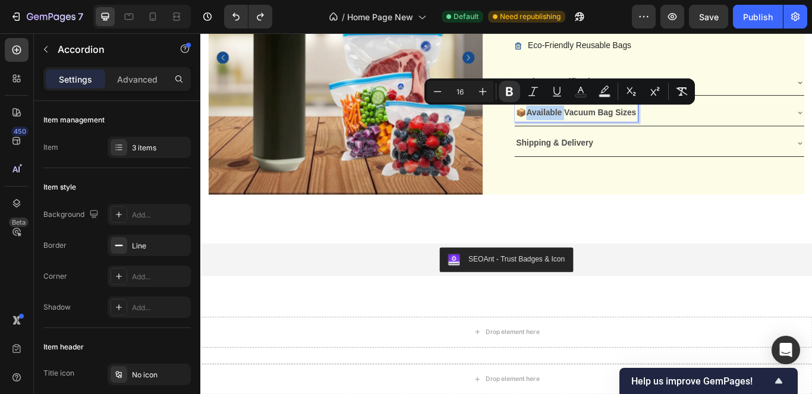
click at [580, 125] on strong "Available Vacuum Bag Sizes" at bounding box center [644, 125] width 128 height 10
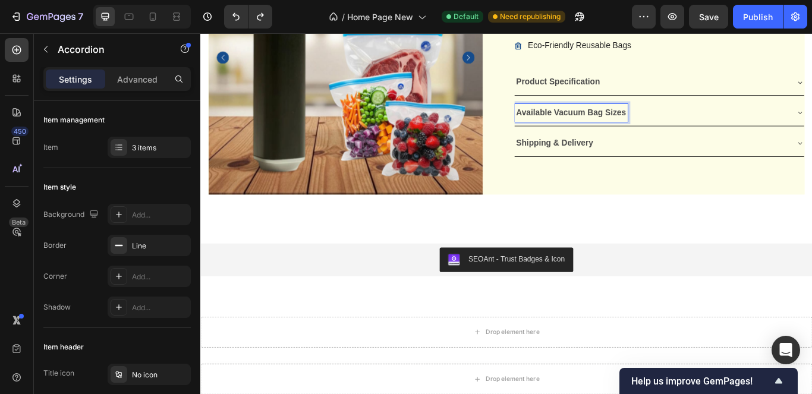
click at [747, 114] on div "Available Vacuum Bag Sizes" at bounding box center [734, 126] width 337 height 30
click at [724, 90] on div "Product Specification" at bounding box center [725, 90] width 318 height 21
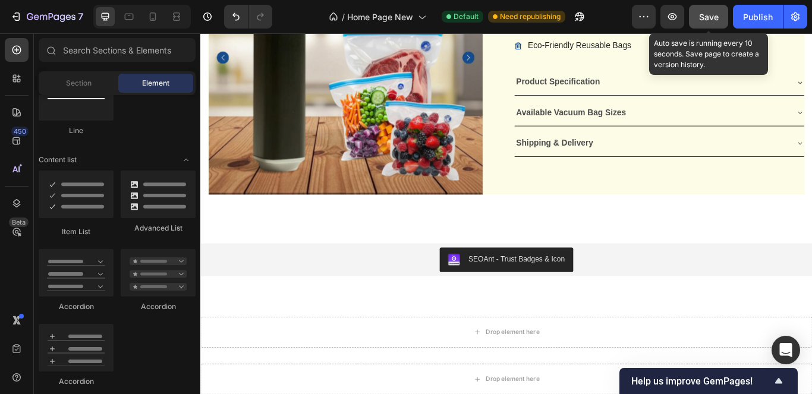
click at [706, 21] on span "Save" at bounding box center [709, 17] width 20 height 10
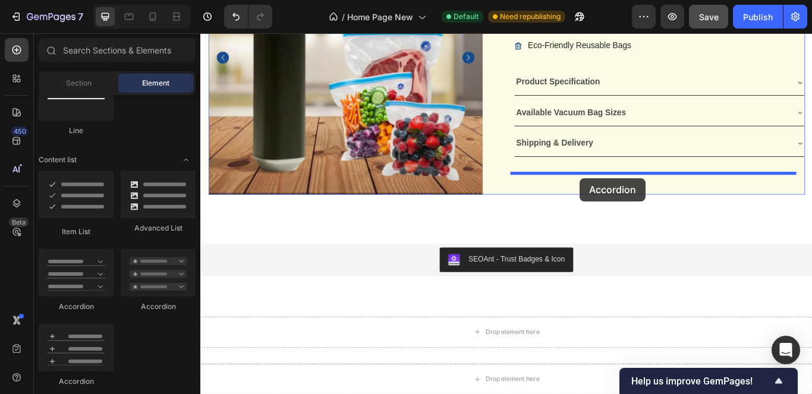
drag, startPoint x: 380, startPoint y: 303, endPoint x: 642, endPoint y: 202, distance: 280.8
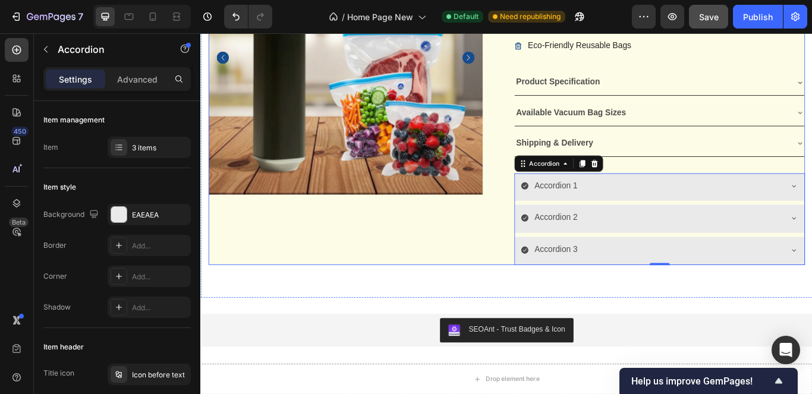
click at [528, 253] on div "Product Images" at bounding box center [378, 102] width 339 height 402
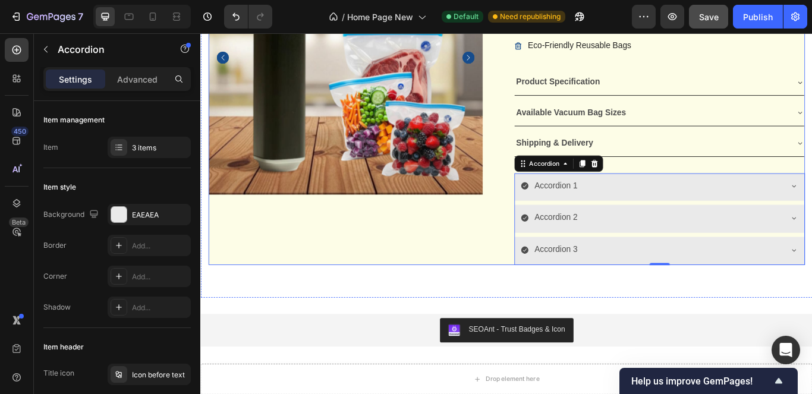
click at [512, 250] on div "Product Images" at bounding box center [378, 102] width 339 height 402
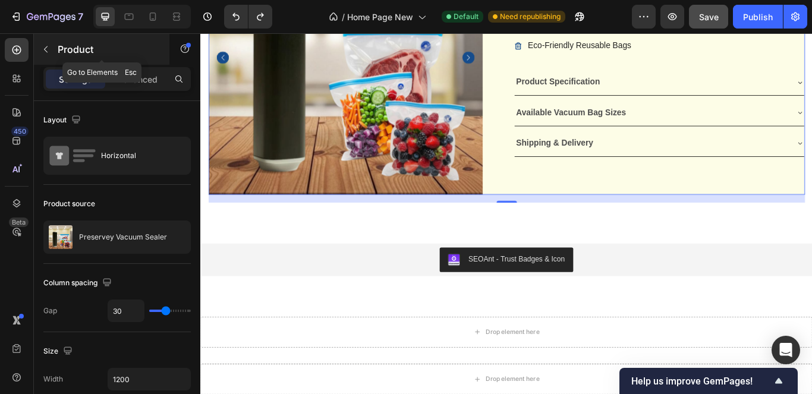
click at [51, 47] on button "button" at bounding box center [45, 49] width 19 height 19
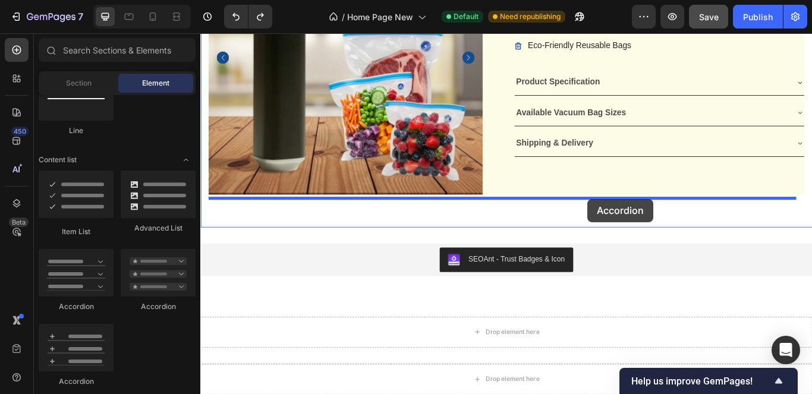
drag, startPoint x: 700, startPoint y: 284, endPoint x: 651, endPoint y: 226, distance: 75.5
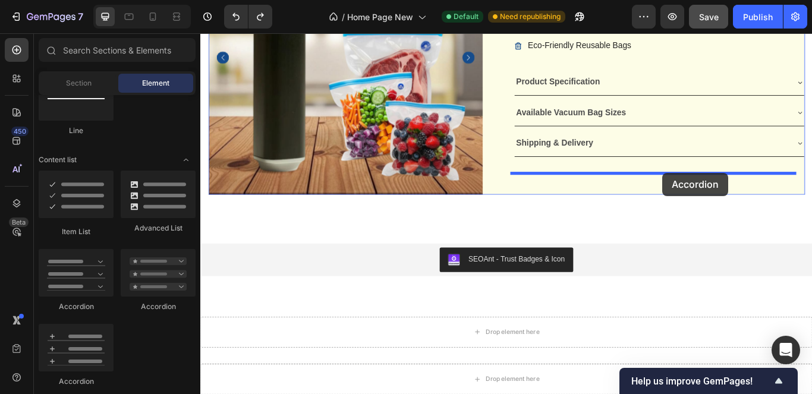
drag, startPoint x: 348, startPoint y: 316, endPoint x: 739, endPoint y: 196, distance: 408.4
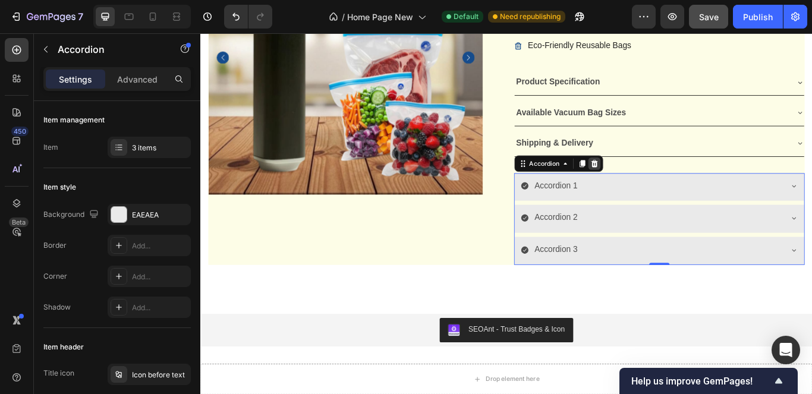
drag, startPoint x: 649, startPoint y: 184, endPoint x: 219, endPoint y: 286, distance: 442.6
click at [654, 184] on icon at bounding box center [659, 185] width 10 height 10
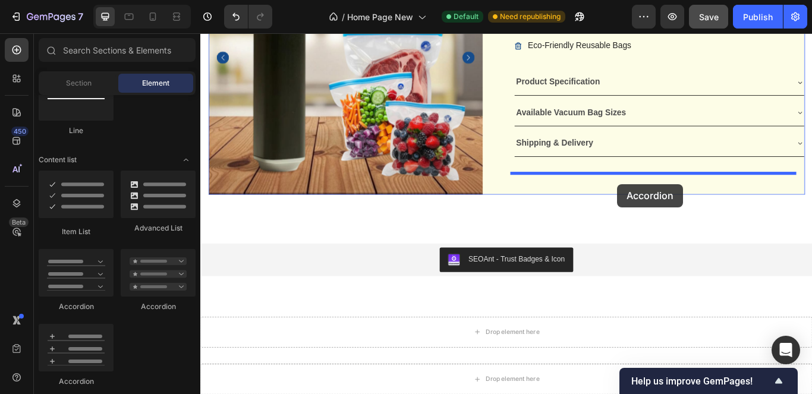
drag, startPoint x: 277, startPoint y: 377, endPoint x: 686, endPoint y: 209, distance: 442.6
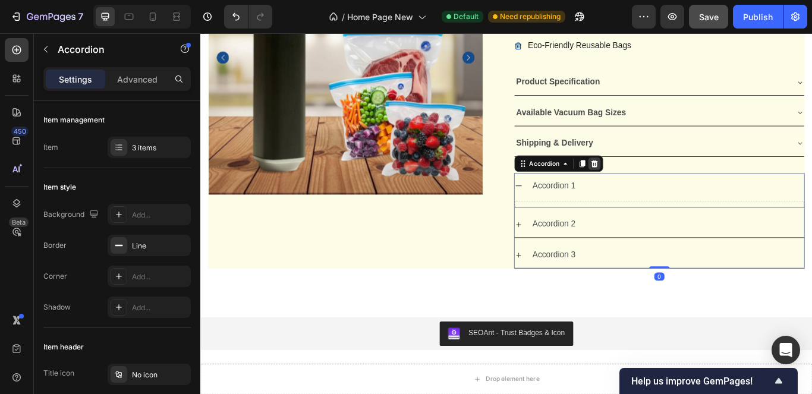
click at [657, 184] on icon at bounding box center [659, 185] width 10 height 10
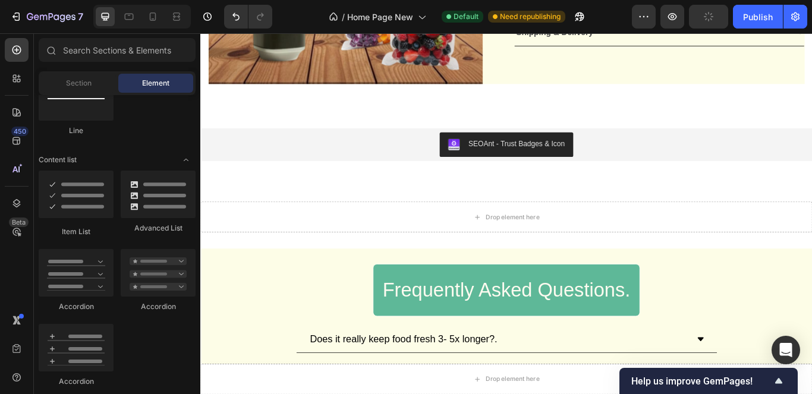
scroll to position [4079, 0]
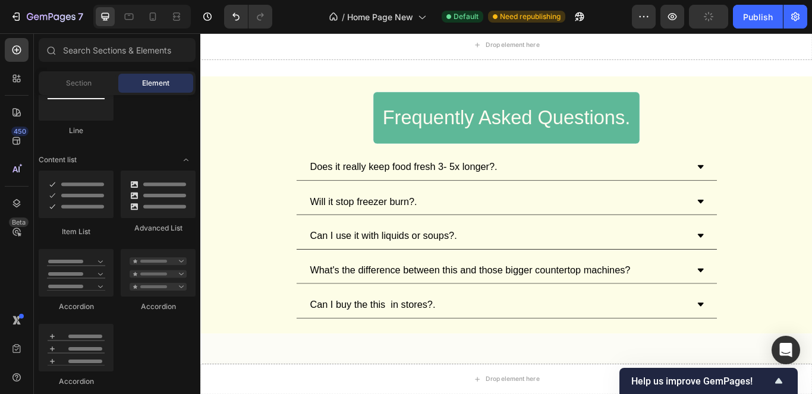
click at [780, 268] on icon at bounding box center [783, 269] width 7 height 4
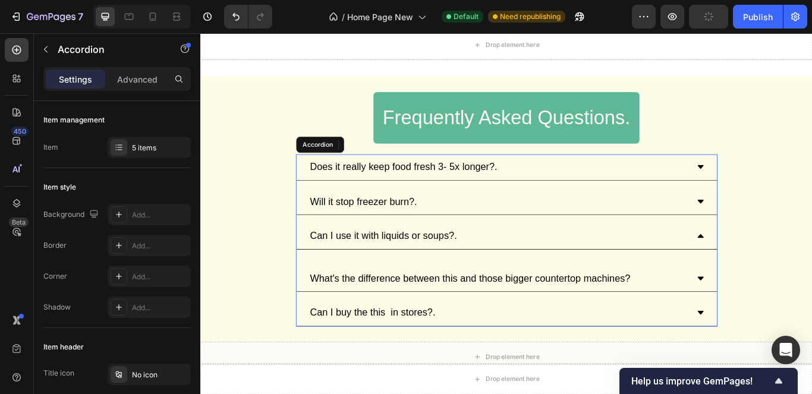
scroll to position [4080, 0]
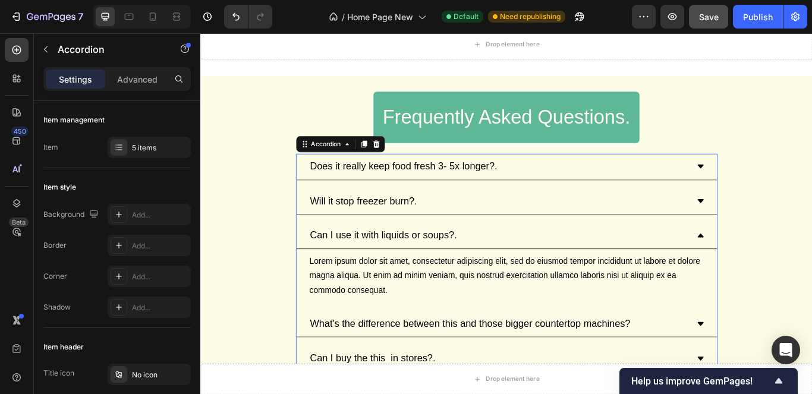
click at [779, 268] on icon at bounding box center [783, 269] width 10 height 10
